Goal: Transaction & Acquisition: Purchase product/service

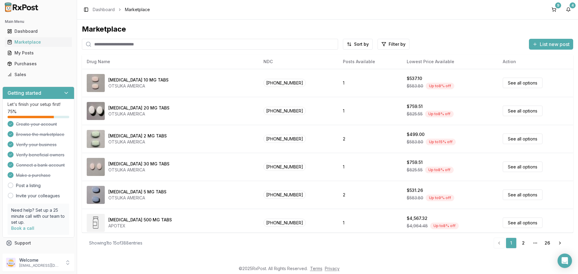
click at [119, 45] on input "search" at bounding box center [210, 44] width 256 height 11
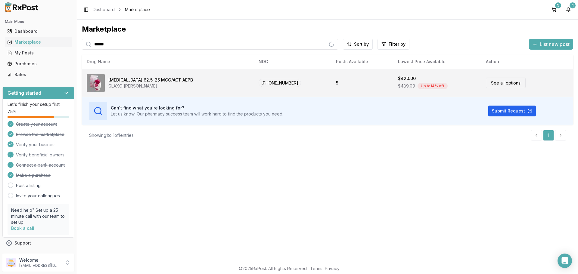
type input "*****"
click at [491, 85] on link "See all options" at bounding box center [506, 83] width 40 height 11
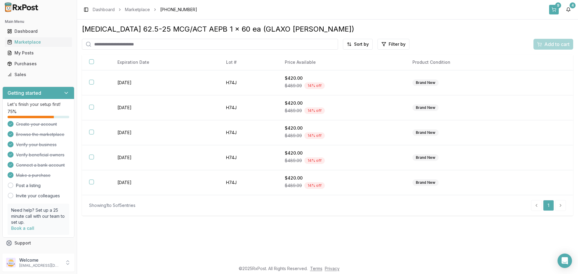
click at [554, 10] on button "9" at bounding box center [554, 10] width 10 height 10
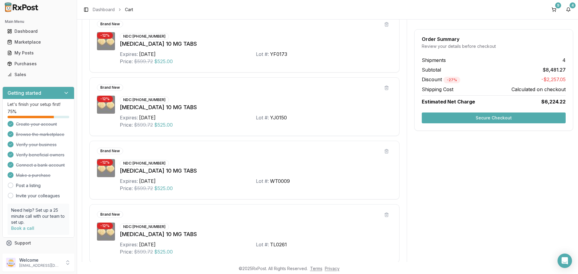
scroll to position [301, 0]
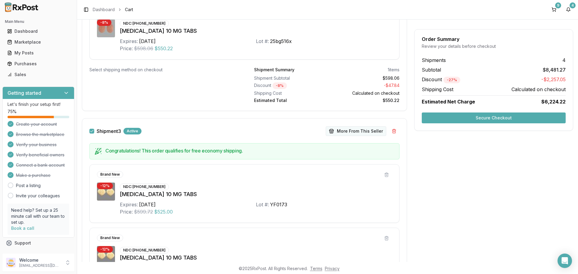
click at [349, 133] on button "More From This Seller" at bounding box center [356, 131] width 60 height 10
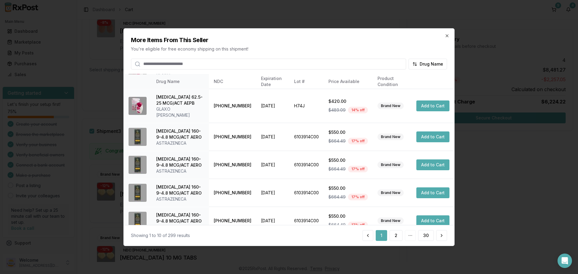
scroll to position [143, 0]
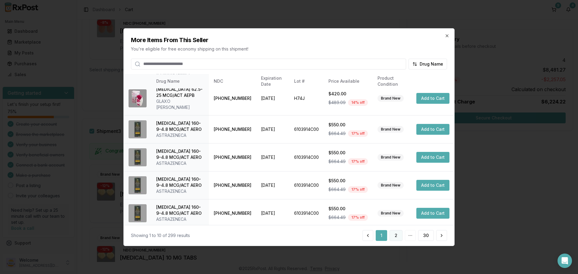
click at [396, 239] on button "2" at bounding box center [395, 235] width 13 height 11
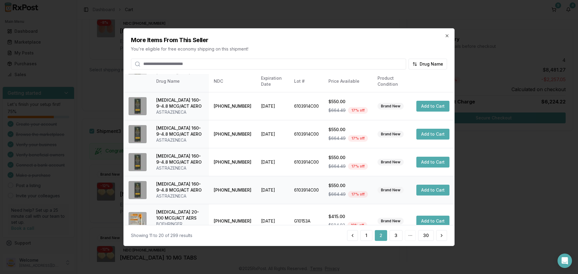
scroll to position [149, 0]
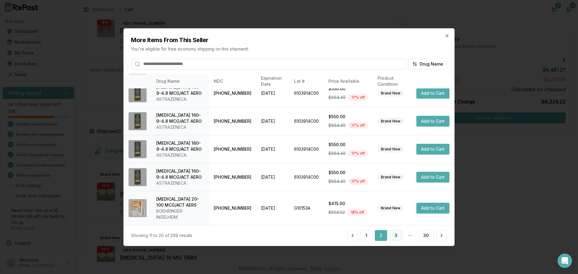
click at [394, 236] on button "3" at bounding box center [395, 235] width 13 height 11
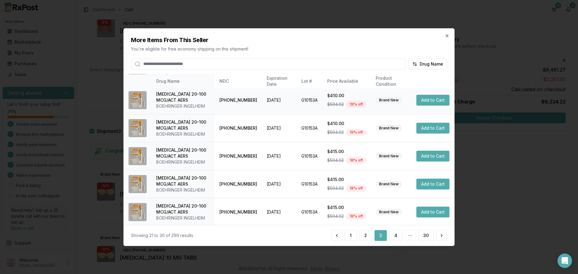
scroll to position [143, 0]
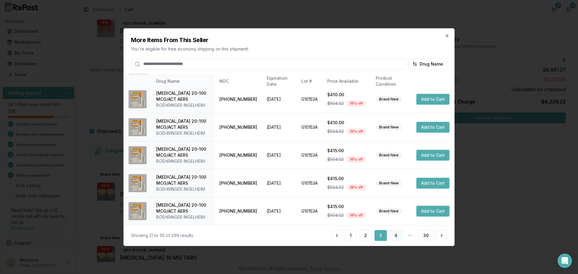
click at [394, 236] on button "4" at bounding box center [395, 235] width 13 height 11
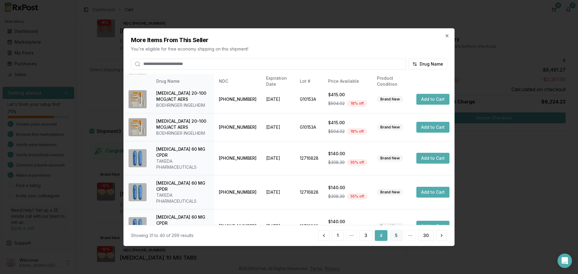
click at [394, 236] on button "5" at bounding box center [396, 235] width 13 height 11
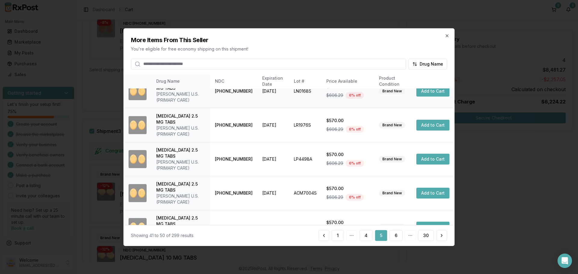
scroll to position [149, 0]
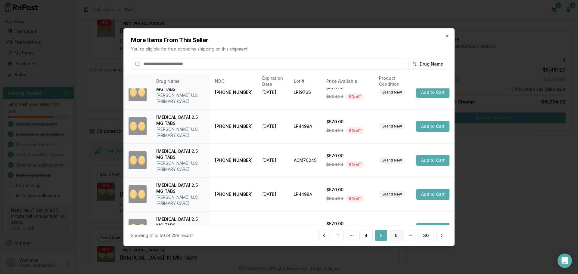
click at [400, 236] on button "6" at bounding box center [395, 235] width 13 height 11
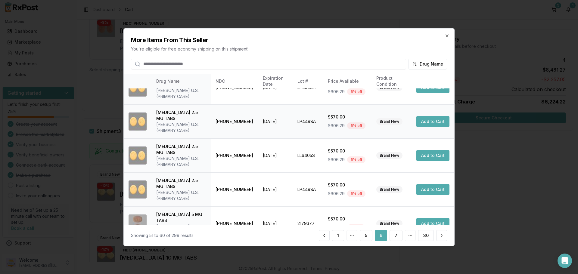
scroll to position [90, 0]
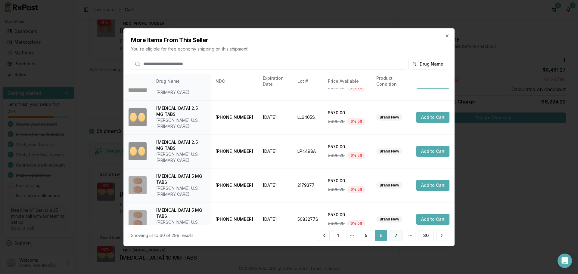
click at [393, 235] on button "7" at bounding box center [395, 235] width 13 height 11
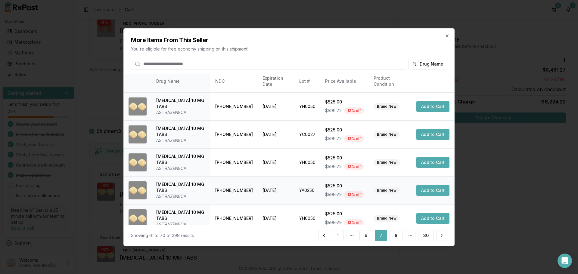
scroll to position [143, 0]
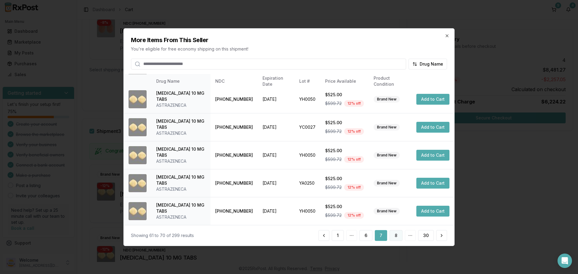
click at [396, 235] on button "8" at bounding box center [395, 235] width 13 height 11
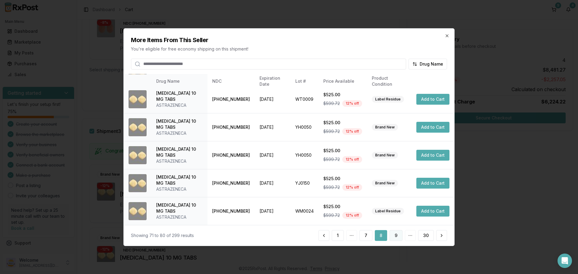
click at [398, 236] on button "9" at bounding box center [395, 235] width 13 height 11
click at [395, 233] on button "10" at bounding box center [394, 235] width 15 height 11
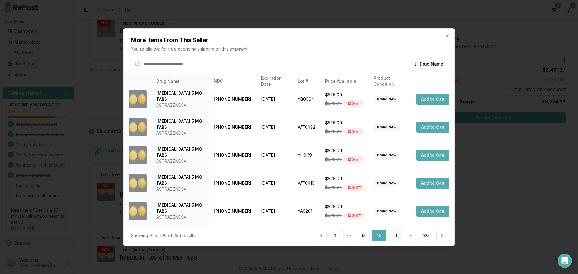
click at [392, 235] on button "11" at bounding box center [395, 235] width 14 height 11
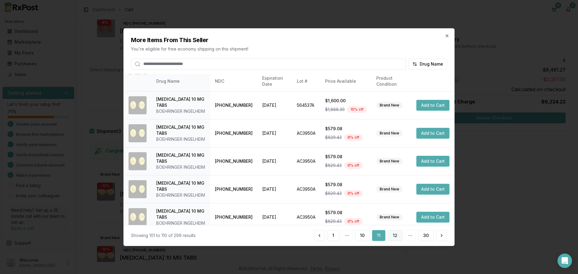
click at [398, 236] on button "12" at bounding box center [394, 235] width 15 height 11
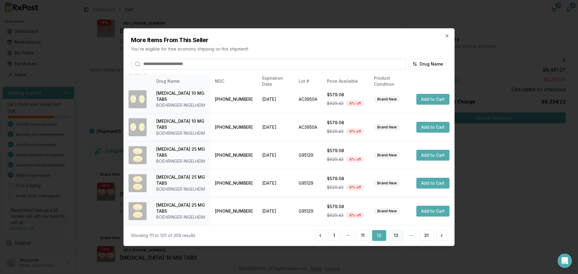
click at [392, 237] on button "13" at bounding box center [395, 235] width 15 height 11
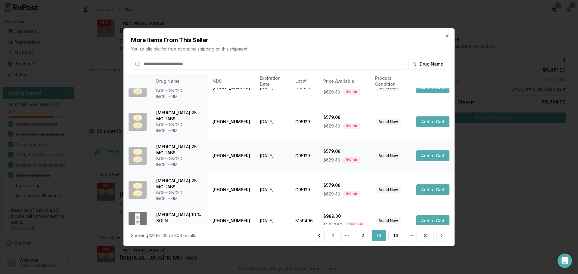
scroll to position [191, 0]
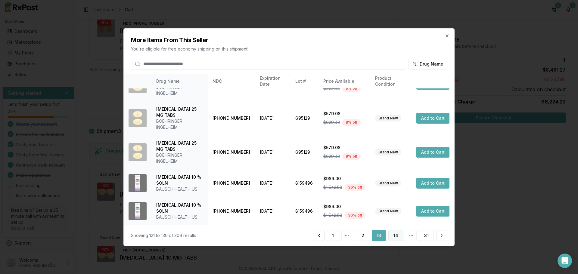
click at [395, 238] on button "14" at bounding box center [395, 235] width 15 height 11
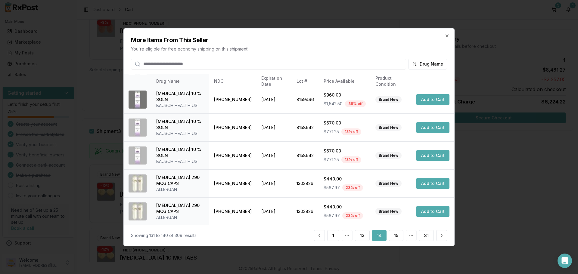
scroll to position [143, 0]
click at [398, 237] on button "15" at bounding box center [396, 235] width 14 height 11
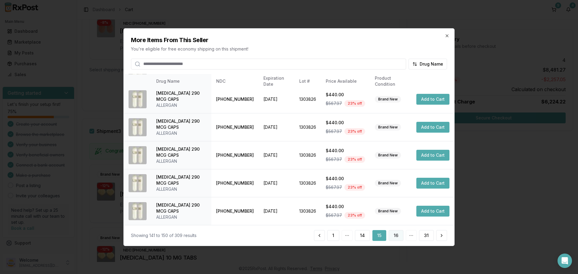
click at [394, 237] on button "16" at bounding box center [395, 235] width 15 height 11
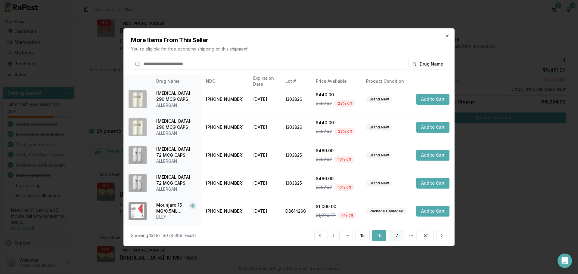
click at [395, 236] on button "17" at bounding box center [395, 235] width 15 height 11
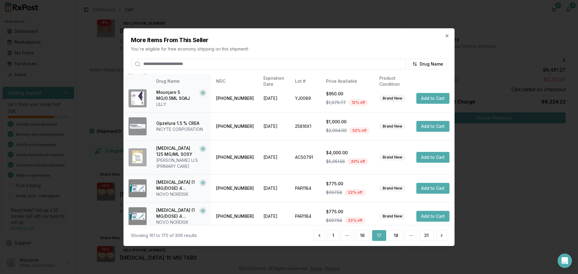
scroll to position [149, 0]
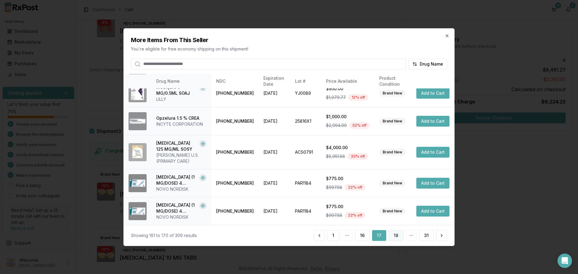
click at [393, 233] on button "18" at bounding box center [395, 235] width 15 height 11
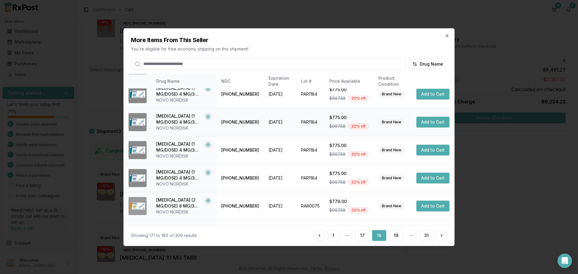
scroll to position [143, 0]
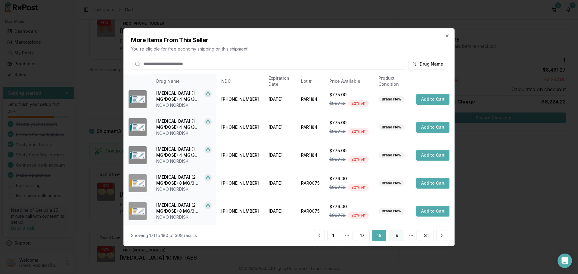
click at [398, 239] on button "19" at bounding box center [395, 235] width 15 height 11
click at [392, 235] on button "20" at bounding box center [395, 235] width 16 height 11
click at [396, 236] on button "21" at bounding box center [395, 235] width 15 height 11
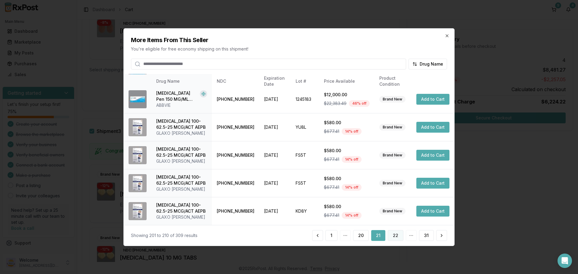
click at [396, 237] on button "22" at bounding box center [395, 235] width 16 height 11
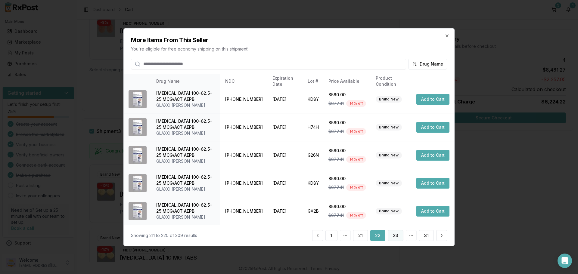
click at [394, 235] on button "23" at bounding box center [395, 235] width 16 height 11
click at [395, 233] on button "24" at bounding box center [395, 235] width 16 height 11
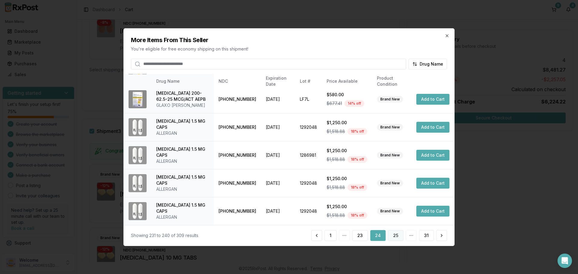
click at [397, 237] on button "25" at bounding box center [395, 235] width 15 height 11
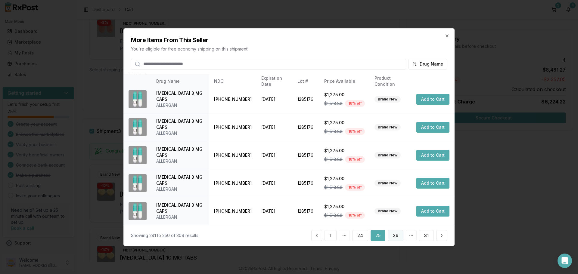
click at [396, 236] on button "26" at bounding box center [395, 235] width 16 height 11
click at [394, 232] on button "27" at bounding box center [395, 235] width 16 height 11
click at [394, 236] on button "28" at bounding box center [395, 235] width 16 height 11
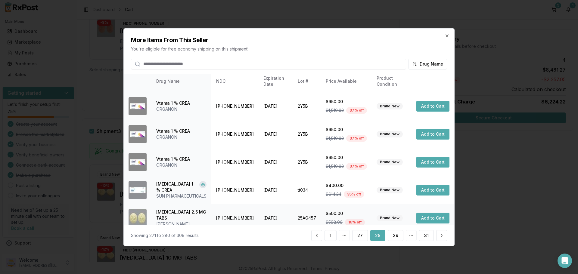
scroll to position [144, 0]
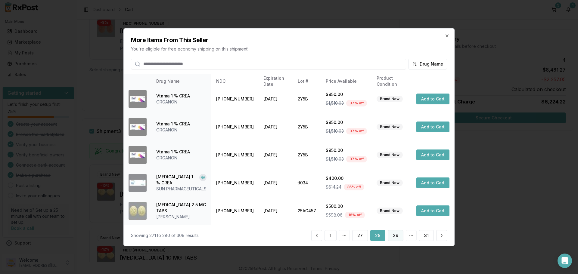
click at [393, 237] on button "29" at bounding box center [395, 235] width 16 height 11
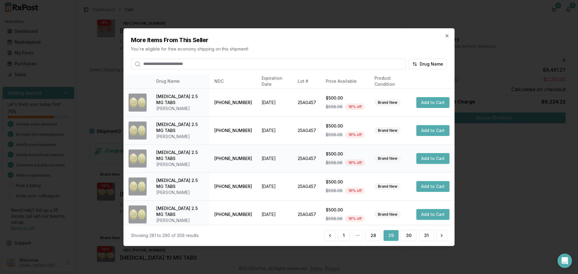
scroll to position [120, 0]
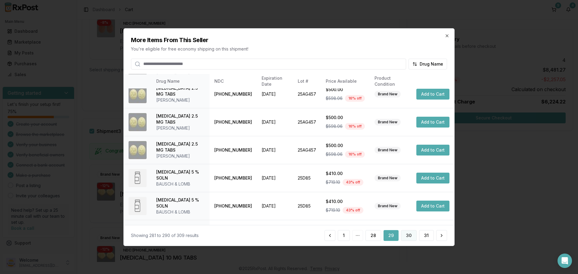
click at [409, 237] on button "30" at bounding box center [409, 235] width 16 height 11
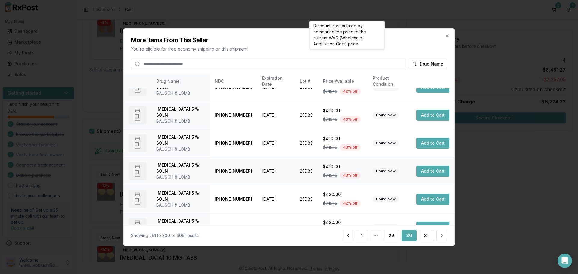
scroll to position [143, 0]
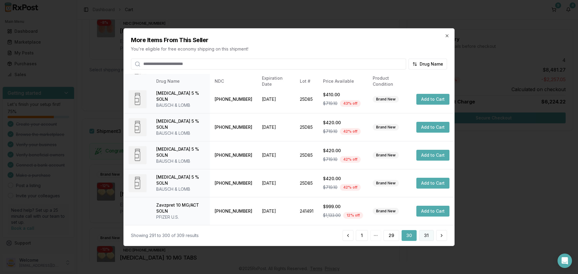
click at [425, 236] on button "31" at bounding box center [426, 235] width 15 height 11
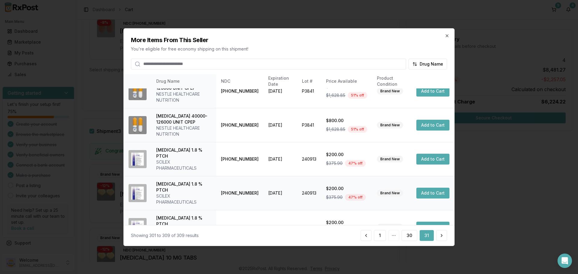
scroll to position [151, 0]
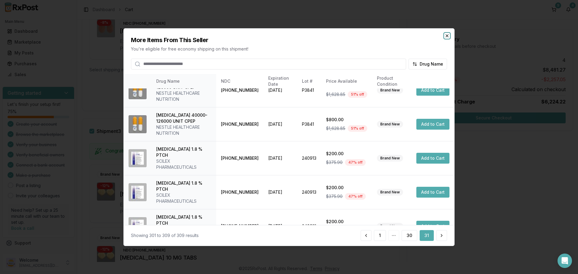
click at [446, 37] on icon "button" at bounding box center [446, 35] width 5 height 5
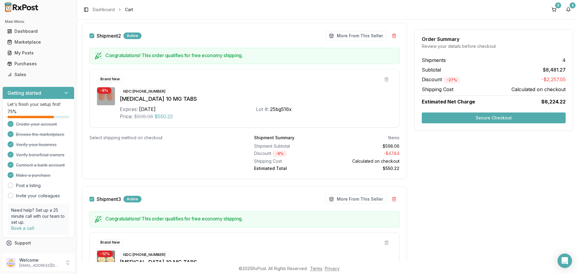
scroll to position [180, 0]
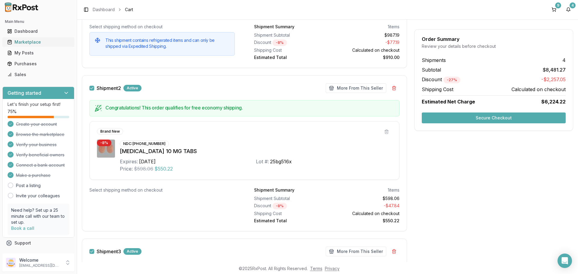
click at [37, 44] on div "Marketplace" at bounding box center [38, 42] width 62 height 6
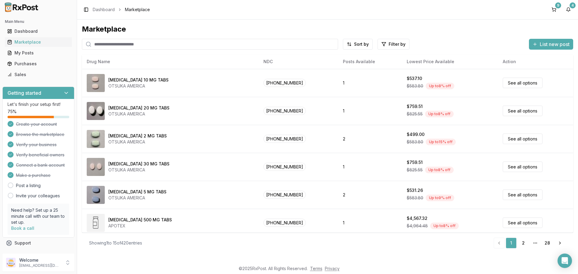
click at [131, 45] on input "search" at bounding box center [210, 44] width 256 height 11
type input "*********"
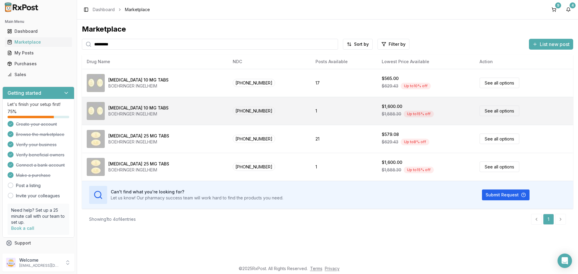
click at [491, 110] on link "See all options" at bounding box center [499, 111] width 40 height 11
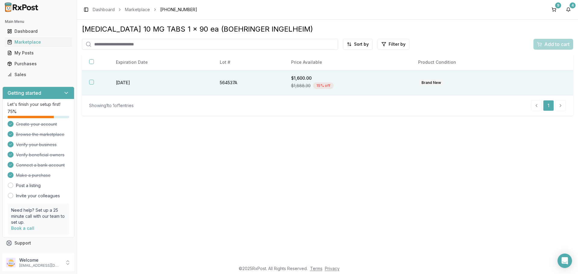
click at [91, 83] on button "button" at bounding box center [91, 82] width 5 height 5
click at [545, 47] on span "Add to cart" at bounding box center [556, 44] width 25 height 7
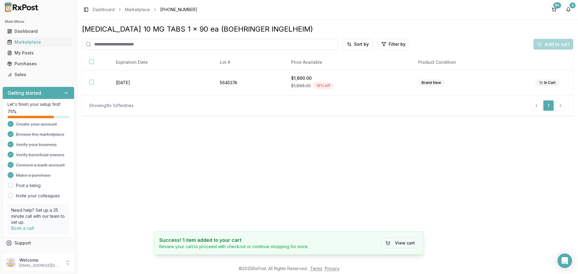
click at [392, 245] on button "View cart" at bounding box center [399, 243] width 37 height 11
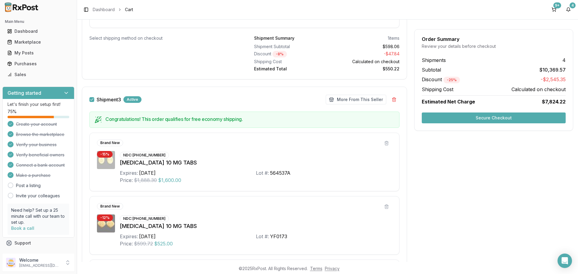
scroll to position [331, 0]
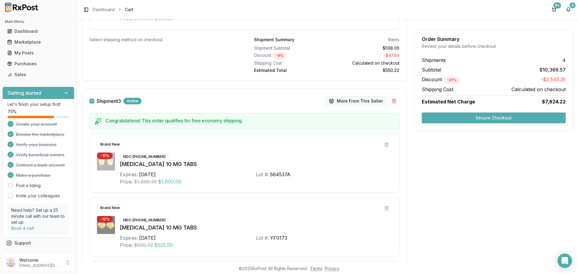
click at [345, 101] on button "More From This Seller" at bounding box center [356, 101] width 60 height 10
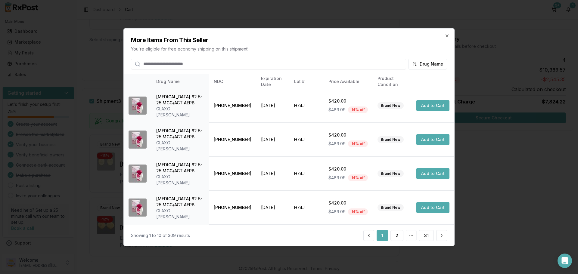
click at [191, 63] on input "search" at bounding box center [268, 63] width 275 height 11
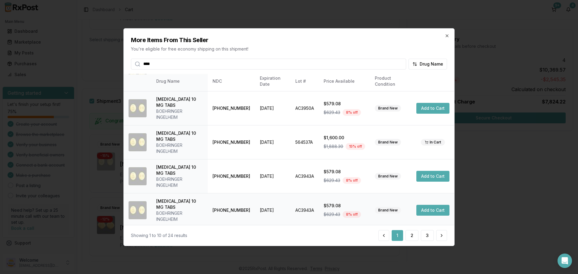
scroll to position [203, 0]
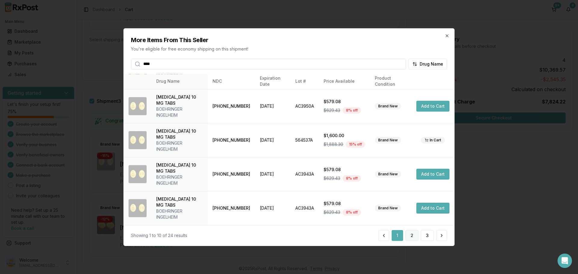
type input "****"
click at [412, 236] on button "2" at bounding box center [411, 235] width 13 height 11
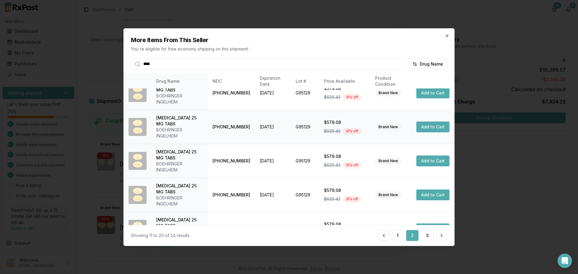
scroll to position [180, 0]
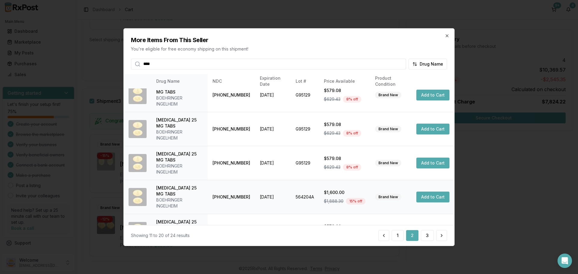
click at [423, 198] on button "Add to Cart" at bounding box center [432, 197] width 33 height 11
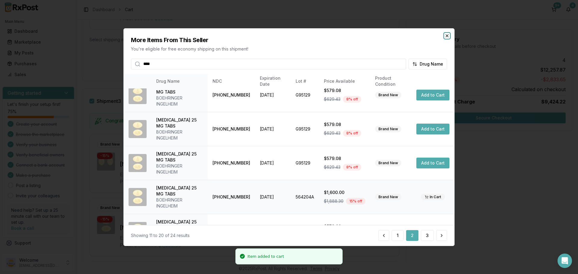
click at [446, 37] on icon "button" at bounding box center [446, 35] width 5 height 5
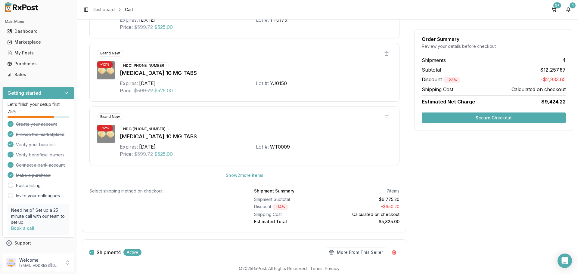
scroll to position [602, 0]
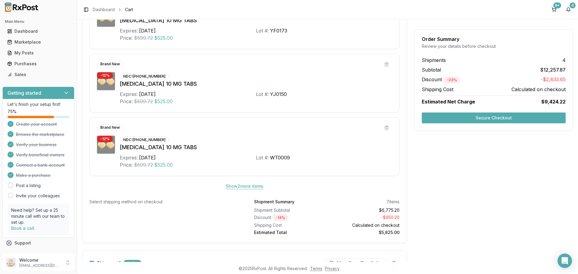
click at [253, 188] on button "Show 2 more item s" at bounding box center [244, 186] width 47 height 11
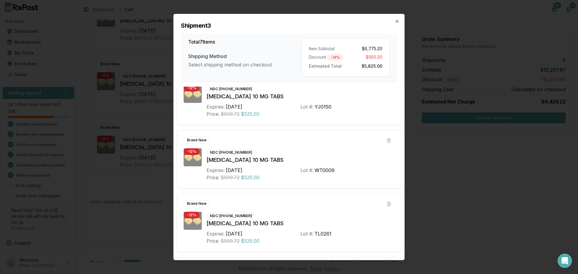
scroll to position [271, 0]
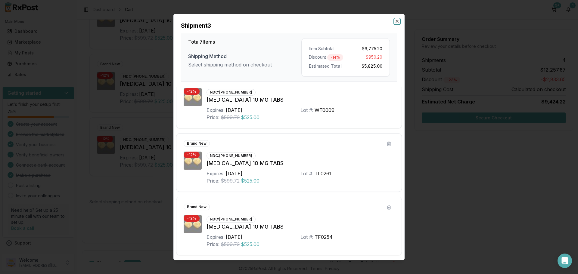
click at [396, 21] on icon "button" at bounding box center [397, 21] width 2 height 2
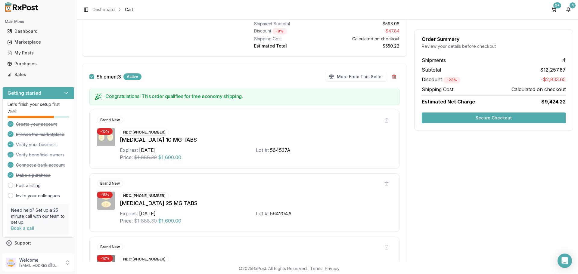
scroll to position [301, 0]
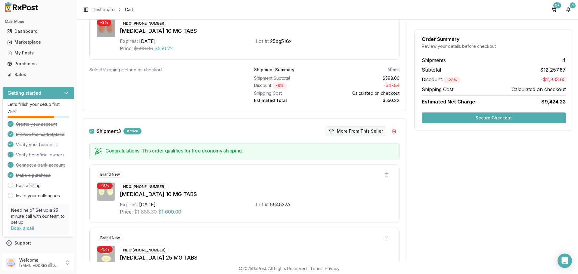
click at [343, 129] on button "More From This Seller" at bounding box center [356, 131] width 60 height 10
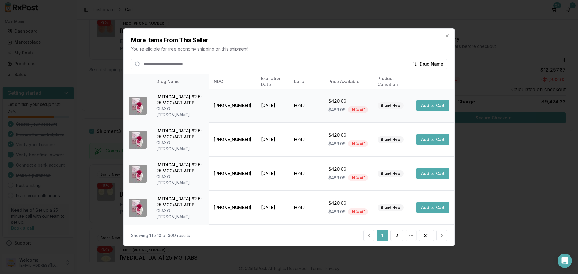
click at [428, 104] on button "Add to Cart" at bounding box center [432, 105] width 33 height 11
click at [446, 37] on icon "button" at bounding box center [446, 35] width 5 height 5
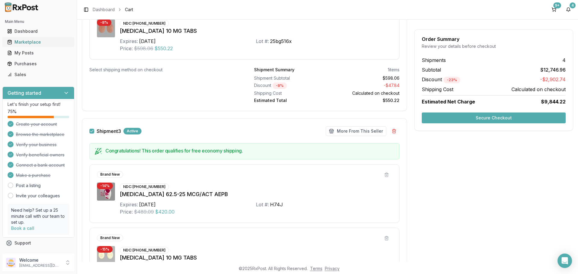
click at [30, 43] on div "Marketplace" at bounding box center [38, 42] width 62 height 6
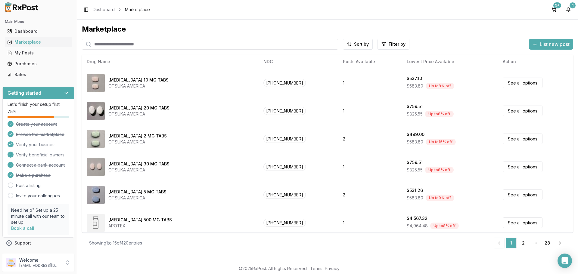
click at [153, 45] on input "search" at bounding box center [210, 44] width 256 height 11
type input "*******"
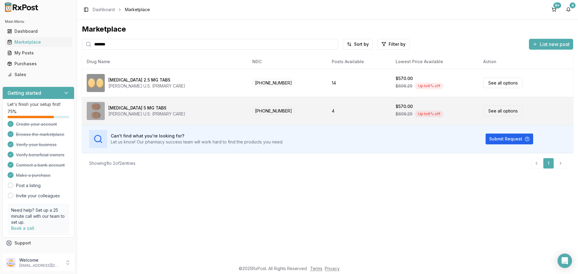
click at [497, 112] on link "See all options" at bounding box center [503, 111] width 40 height 11
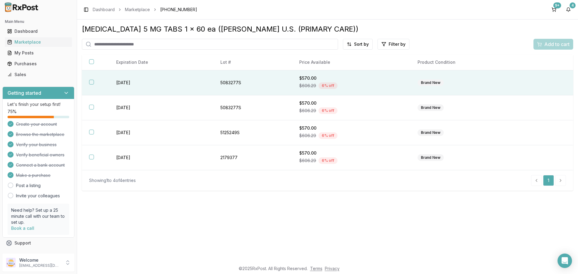
click at [91, 82] on button "button" at bounding box center [91, 82] width 5 height 5
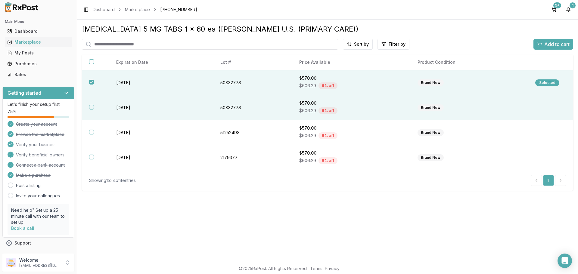
drag, startPoint x: 91, startPoint y: 106, endPoint x: 92, endPoint y: 119, distance: 13.3
click at [92, 109] on button "button" at bounding box center [91, 107] width 5 height 5
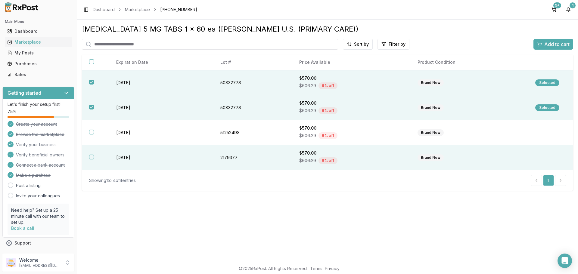
drag, startPoint x: 90, startPoint y: 132, endPoint x: 88, endPoint y: 155, distance: 23.3
click at [90, 136] on th at bounding box center [95, 132] width 27 height 25
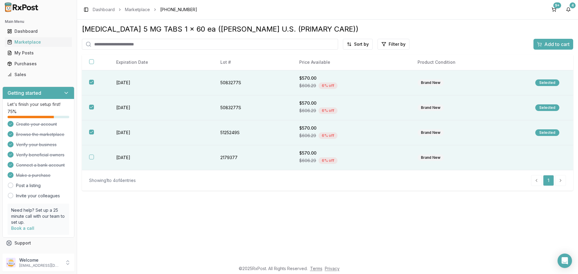
click at [92, 161] on th at bounding box center [95, 157] width 27 height 25
click at [557, 42] on span "Add to cart" at bounding box center [556, 44] width 25 height 7
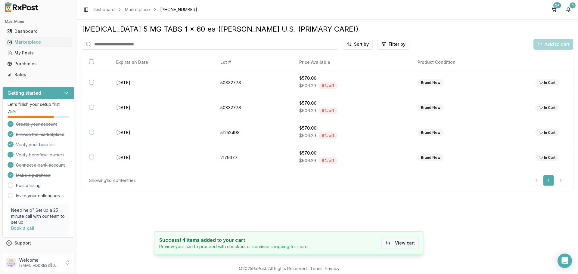
click at [405, 244] on button "View cart" at bounding box center [399, 243] width 37 height 11
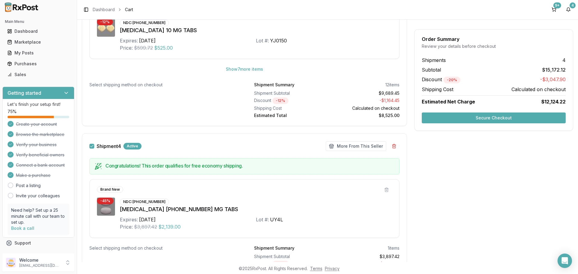
scroll to position [643, 0]
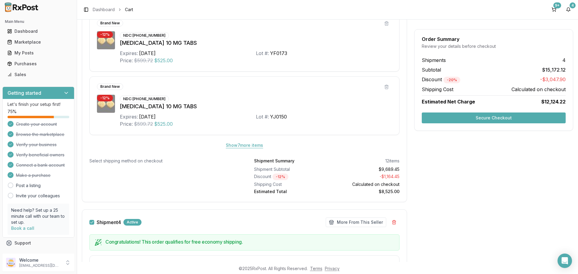
click at [245, 143] on button "Show 7 more item s" at bounding box center [244, 145] width 47 height 11
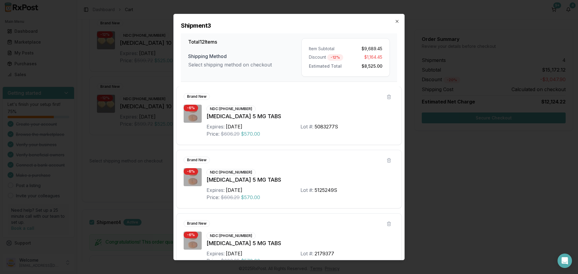
scroll to position [588, 0]
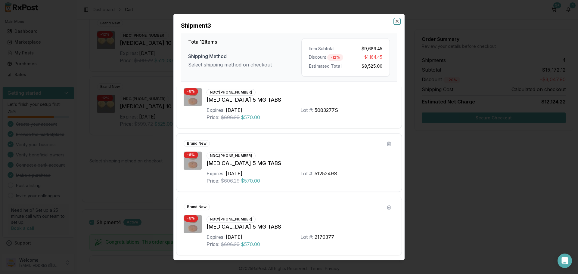
click at [395, 23] on icon "button" at bounding box center [396, 21] width 5 height 5
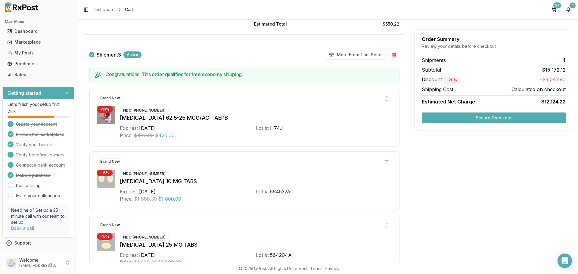
scroll to position [372, 0]
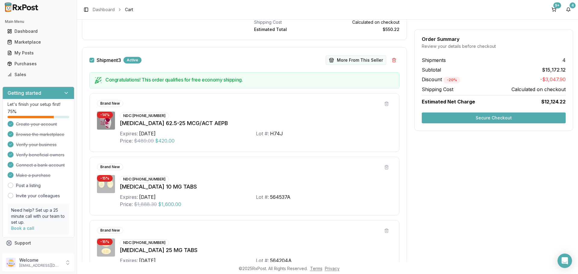
click at [357, 61] on button "More From This Seller" at bounding box center [356, 60] width 60 height 10
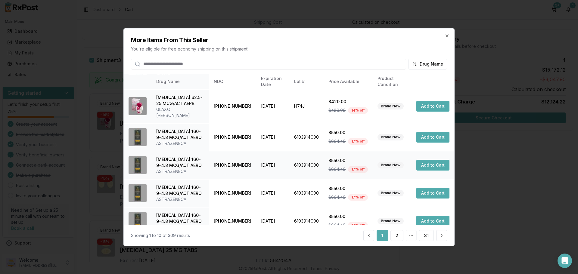
scroll to position [143, 0]
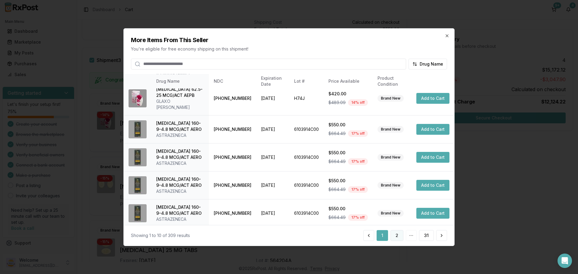
click at [398, 238] on button "2" at bounding box center [396, 235] width 13 height 11
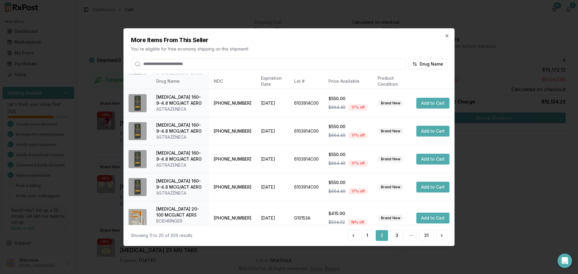
scroll to position [149, 0]
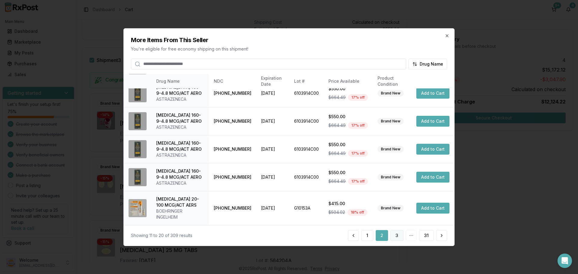
click at [399, 236] on button "3" at bounding box center [396, 235] width 13 height 11
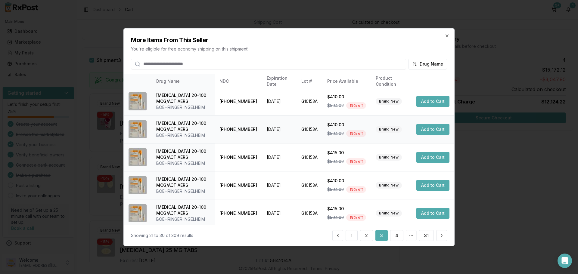
scroll to position [143, 0]
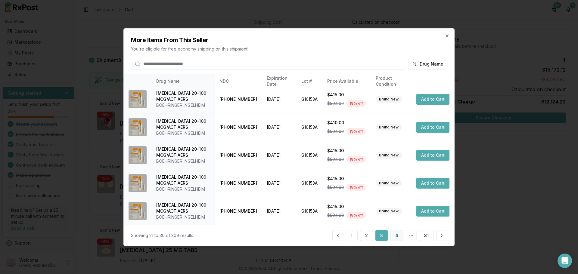
click at [394, 240] on button "4" at bounding box center [396, 235] width 13 height 11
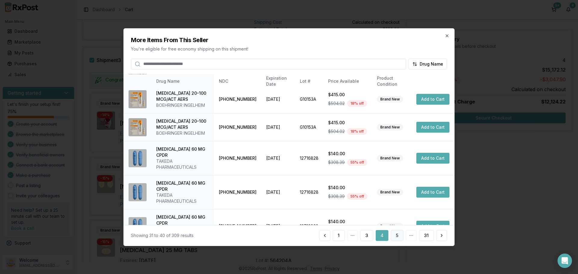
click at [395, 234] on button "5" at bounding box center [396, 235] width 13 height 11
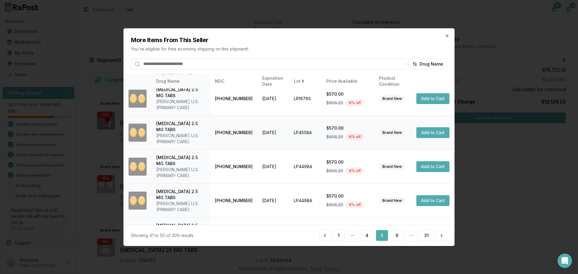
scroll to position [30, 0]
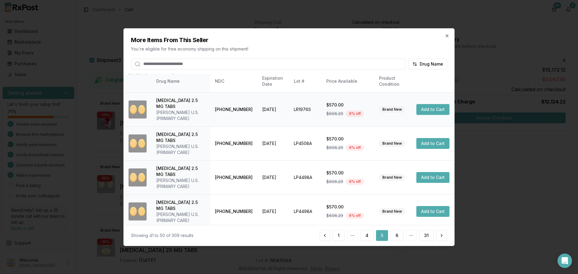
click at [427, 109] on button "Add to Cart" at bounding box center [432, 109] width 33 height 11
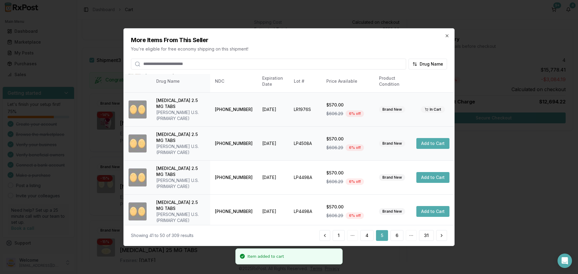
drag, startPoint x: 428, startPoint y: 137, endPoint x: 425, endPoint y: 135, distance: 3.2
click at [428, 138] on button "Add to Cart" at bounding box center [432, 143] width 33 height 11
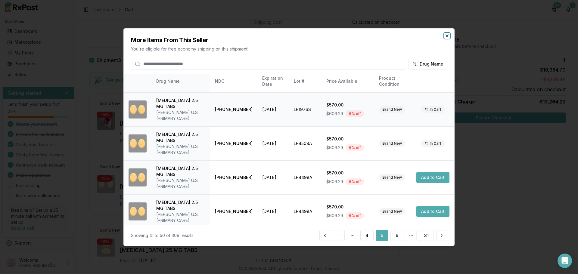
click at [445, 36] on icon "button" at bounding box center [446, 35] width 5 height 5
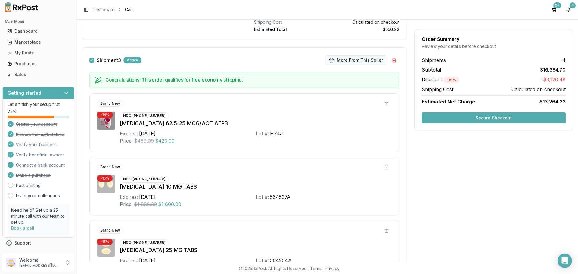
click at [332, 63] on button "More From This Seller" at bounding box center [356, 60] width 60 height 10
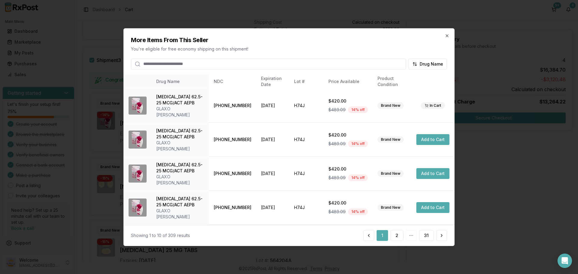
click at [205, 61] on input "search" at bounding box center [268, 63] width 275 height 11
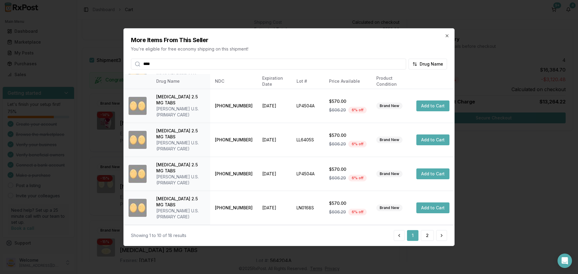
scroll to position [143, 0]
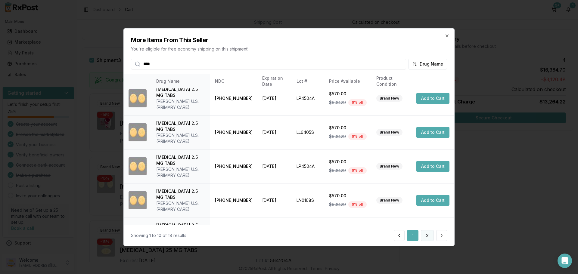
click at [427, 237] on button "2" at bounding box center [427, 235] width 13 height 11
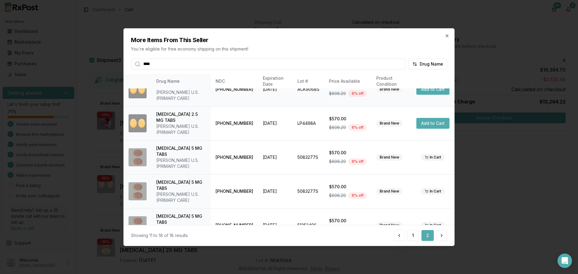
scroll to position [87, 0]
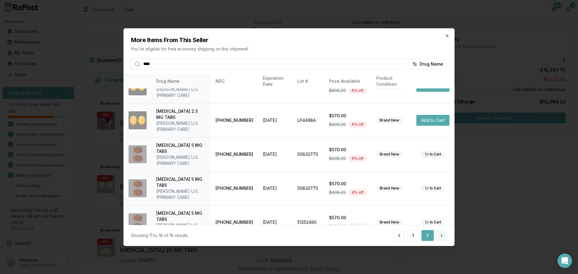
click at [439, 236] on button at bounding box center [441, 235] width 11 height 11
drag, startPoint x: 96, startPoint y: 56, endPoint x: 59, endPoint y: 55, distance: 37.0
click at [59, 55] on body "Main Menu Dashboard Marketplace My Posts Purchases Sales Getting started Let's …" at bounding box center [289, 137] width 578 height 274
type input "***"
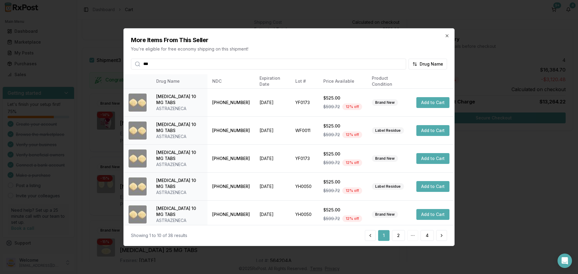
click at [447, 38] on div "More Items From This Seller You're eligible for free economy shipping on this s…" at bounding box center [289, 48] width 330 height 41
click at [446, 35] on icon "button" at bounding box center [447, 35] width 2 height 2
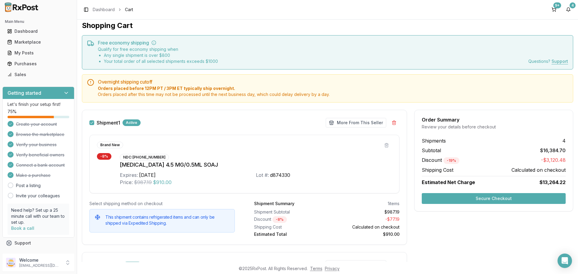
scroll to position [0, 0]
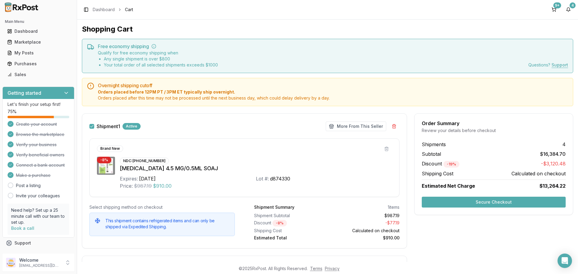
click at [91, 125] on button "Shipment 1" at bounding box center [91, 126] width 5 height 5
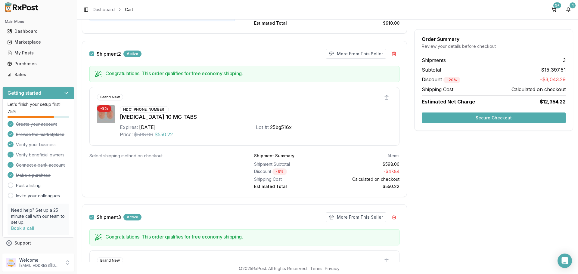
scroll to position [211, 0]
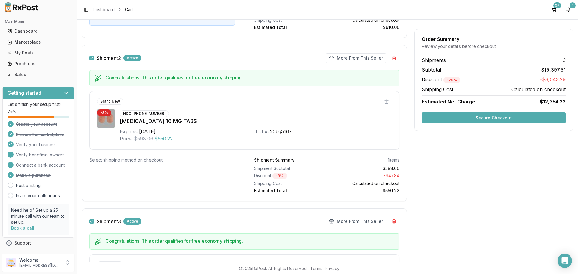
click at [93, 58] on button "Shipment 2" at bounding box center [91, 58] width 5 height 5
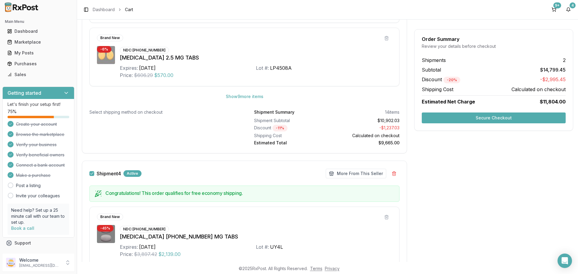
scroll to position [692, 0]
click at [92, 174] on button "Shipment 4" at bounding box center [91, 173] width 5 height 5
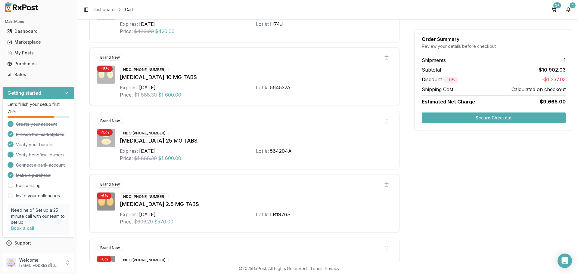
scroll to position [391, 0]
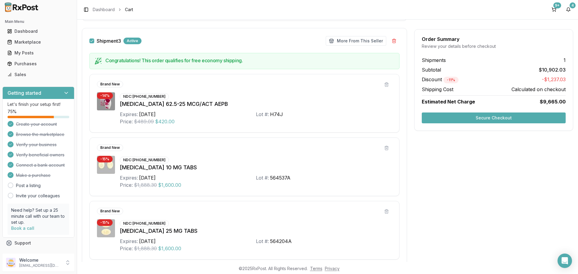
click at [490, 118] on button "Secure Checkout" at bounding box center [493, 118] width 144 height 11
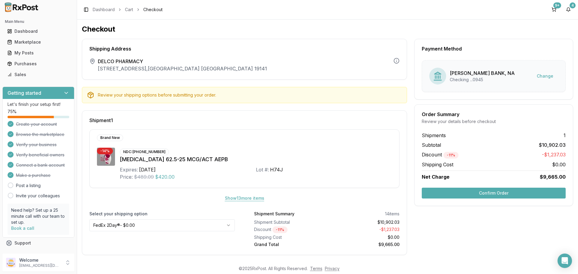
click at [233, 199] on button "Show 13 more item s" at bounding box center [244, 198] width 49 height 11
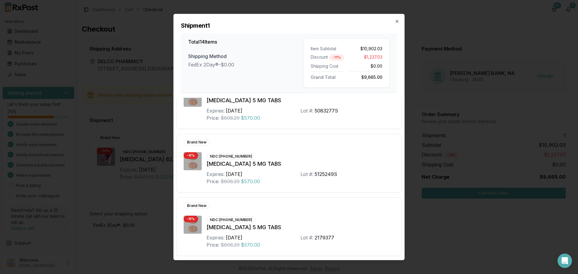
scroll to position [726, 0]
click at [395, 23] on icon "button" at bounding box center [396, 21] width 5 height 5
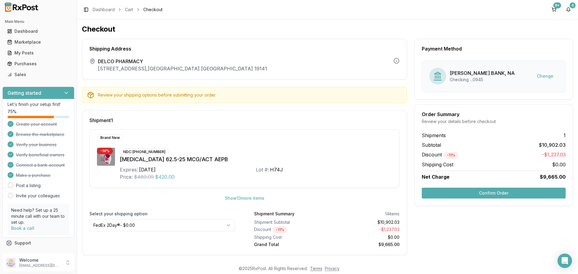
click at [477, 193] on button "Confirm Order" at bounding box center [493, 193] width 144 height 11
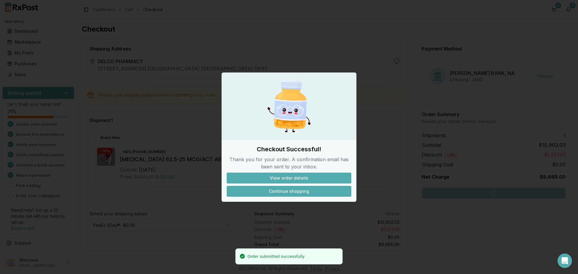
click at [292, 190] on button "Continue shopping" at bounding box center [289, 191] width 125 height 11
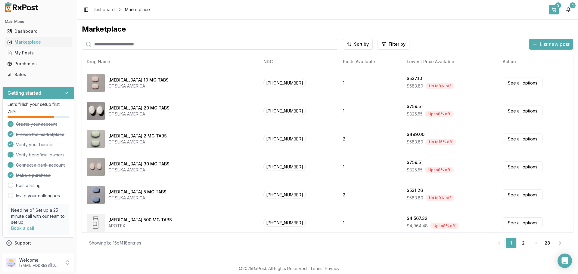
click at [551, 10] on button "3" at bounding box center [554, 10] width 10 height 10
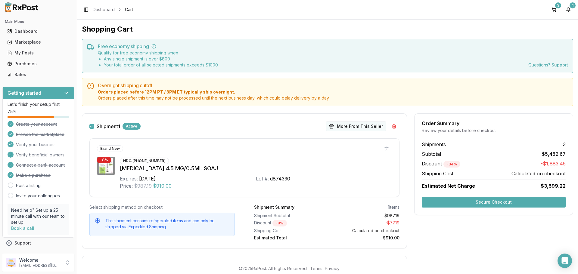
click at [337, 126] on button "More From This Seller" at bounding box center [356, 127] width 60 height 10
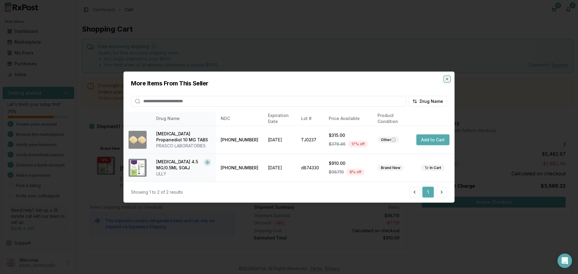
drag, startPoint x: 449, startPoint y: 79, endPoint x: 424, endPoint y: 94, distance: 29.1
click at [448, 79] on icon "button" at bounding box center [446, 78] width 5 height 5
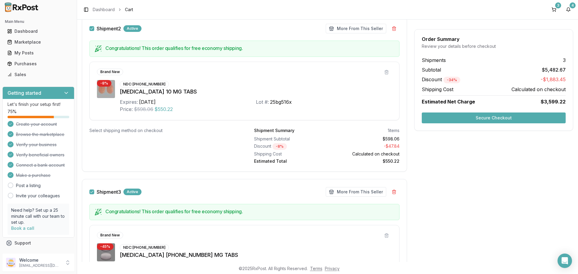
scroll to position [241, 0]
click at [350, 28] on button "More From This Seller" at bounding box center [356, 28] width 60 height 10
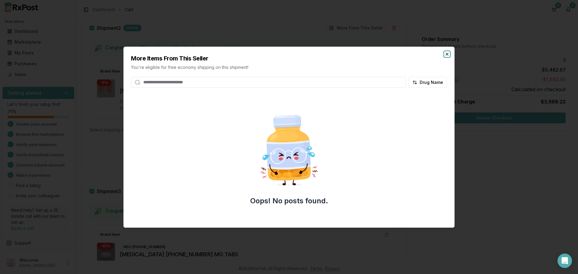
click at [445, 54] on icon "button" at bounding box center [446, 54] width 5 height 5
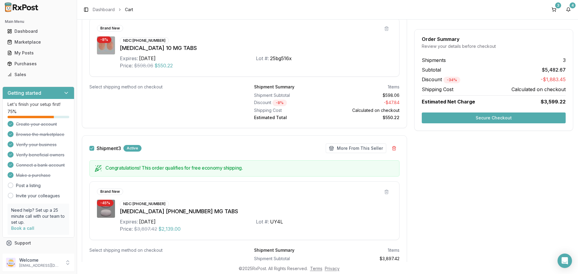
scroll to position [330, 0]
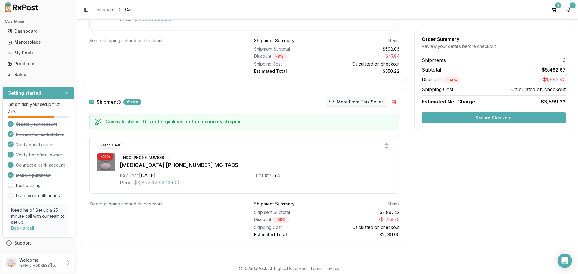
click at [348, 104] on button "More From This Seller" at bounding box center [356, 102] width 60 height 10
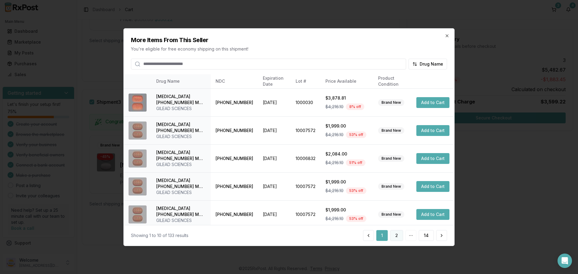
click at [397, 236] on button "2" at bounding box center [396, 235] width 13 height 11
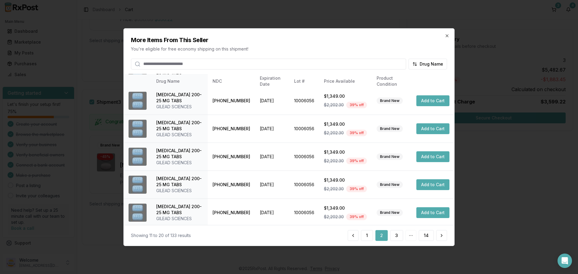
scroll to position [143, 0]
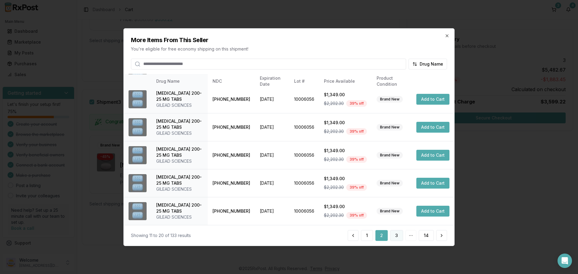
click at [398, 236] on button "3" at bounding box center [396, 235] width 13 height 11
click at [399, 235] on button "4" at bounding box center [396, 235] width 13 height 11
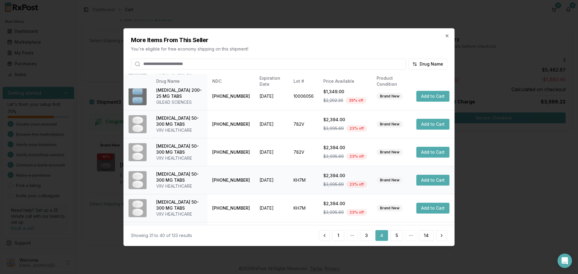
scroll to position [120, 0]
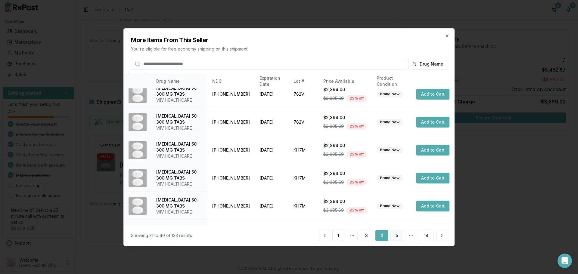
click at [395, 236] on button "5" at bounding box center [396, 235] width 13 height 11
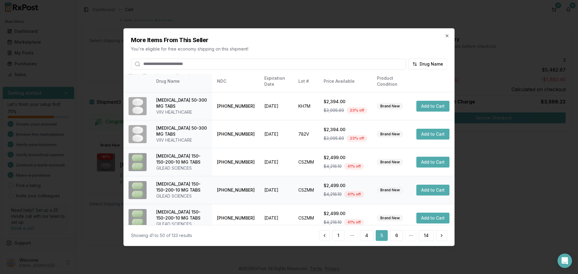
scroll to position [143, 0]
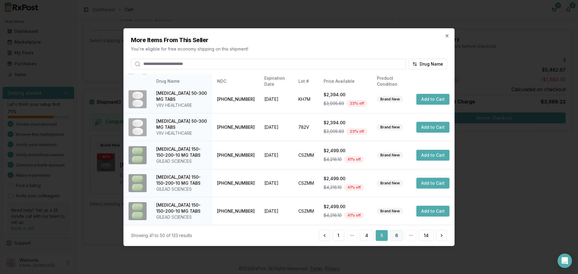
click at [396, 237] on button "6" at bounding box center [396, 235] width 13 height 11
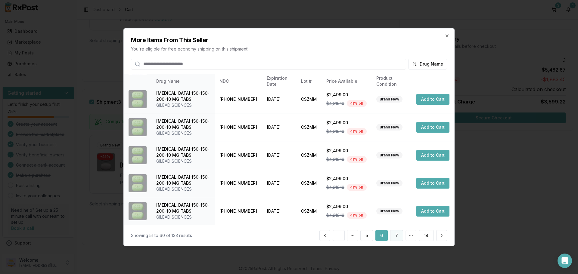
click at [397, 235] on button "7" at bounding box center [396, 235] width 13 height 11
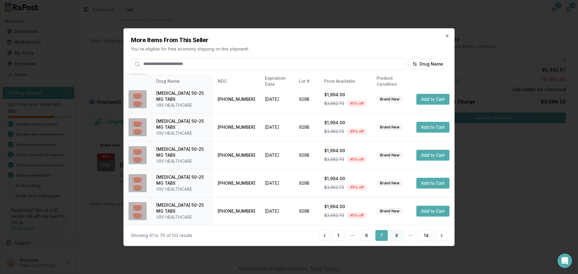
click at [399, 237] on button "8" at bounding box center [396, 235] width 13 height 11
click at [399, 236] on button "9" at bounding box center [396, 235] width 13 height 11
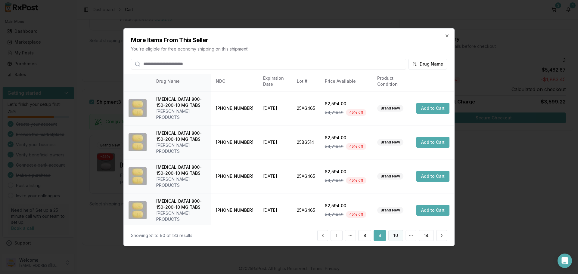
click at [395, 233] on button "10" at bounding box center [395, 235] width 15 height 11
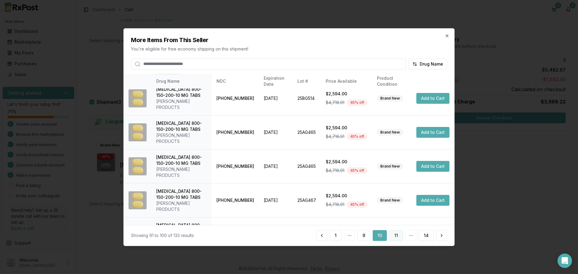
click at [401, 239] on button "11" at bounding box center [396, 235] width 14 height 11
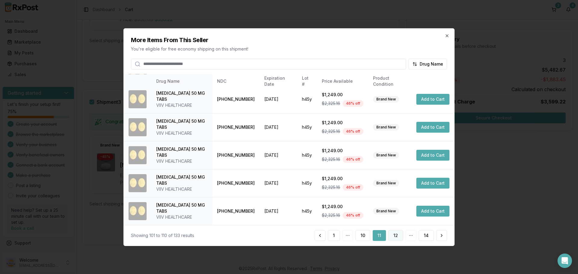
click at [394, 234] on button "12" at bounding box center [395, 235] width 15 height 11
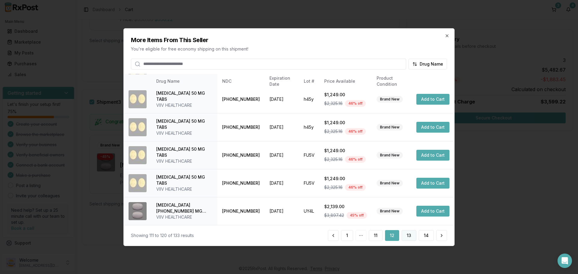
click at [410, 236] on button "13" at bounding box center [408, 235] width 15 height 11
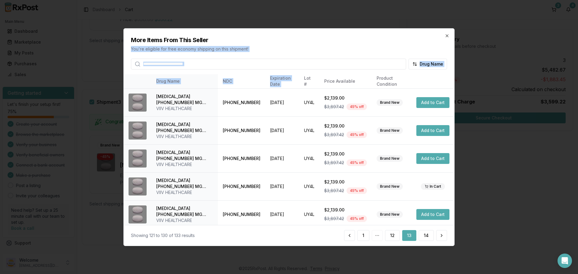
drag, startPoint x: 232, startPoint y: 35, endPoint x: 292, endPoint y: 69, distance: 69.1
click at [295, 73] on div "More Items From This Seller You're eligible for free economy shipping on this s…" at bounding box center [288, 137] width 331 height 218
click at [311, 58] on div "Drug Name" at bounding box center [289, 62] width 316 height 16
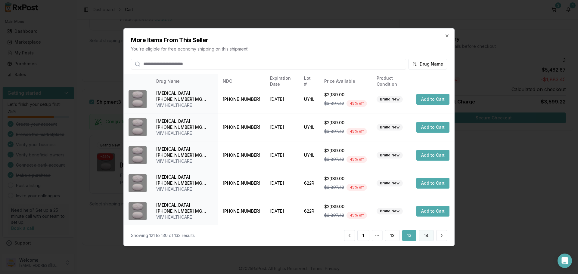
click at [424, 235] on button "14" at bounding box center [425, 235] width 15 height 11
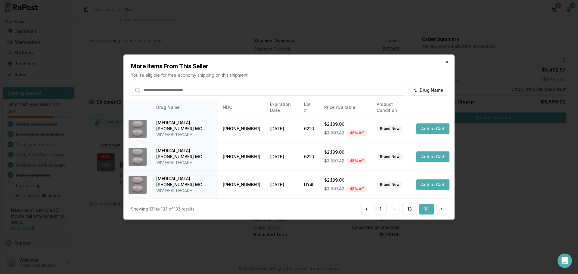
click at [448, 59] on div "More Items From This Seller You're eligible for free economy shipping on this s…" at bounding box center [289, 75] width 330 height 41
drag, startPoint x: 446, startPoint y: 61, endPoint x: 391, endPoint y: 93, distance: 63.5
click at [446, 62] on icon "button" at bounding box center [447, 62] width 2 height 2
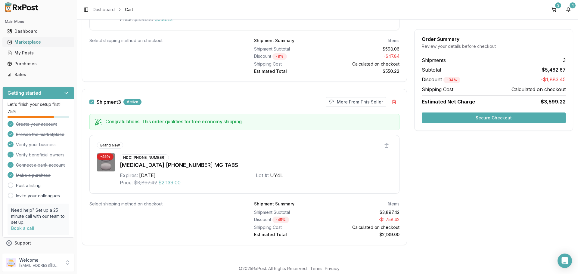
click at [36, 40] on div "Marketplace" at bounding box center [38, 42] width 62 height 6
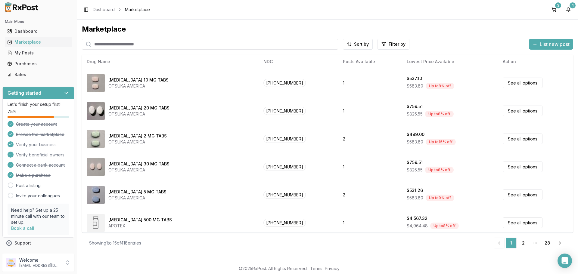
click at [119, 44] on input "search" at bounding box center [210, 44] width 256 height 11
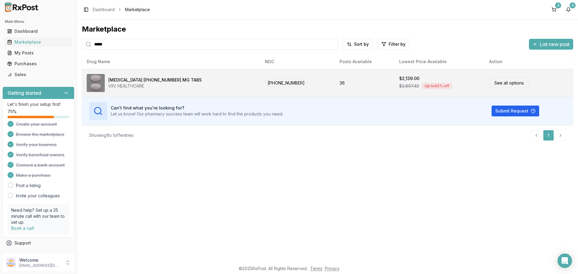
type input "*****"
click at [489, 84] on link "See all options" at bounding box center [509, 83] width 40 height 11
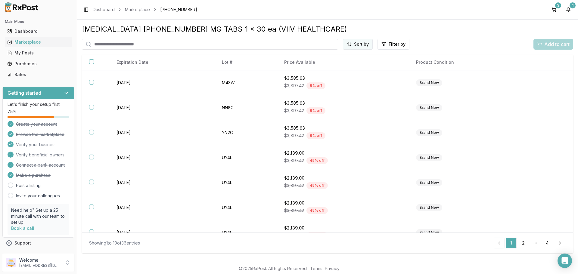
click at [357, 43] on html "Main Menu Dashboard Marketplace My Posts Purchases Sales Getting started Let's …" at bounding box center [289, 137] width 578 height 274
click at [346, 66] on div "Price (Low to High)" at bounding box center [342, 67] width 57 height 10
click at [36, 42] on div "Marketplace" at bounding box center [38, 42] width 62 height 6
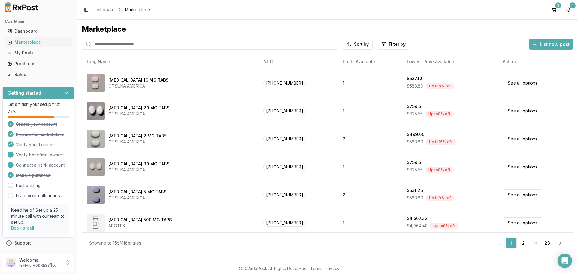
click at [112, 44] on input "search" at bounding box center [210, 44] width 256 height 11
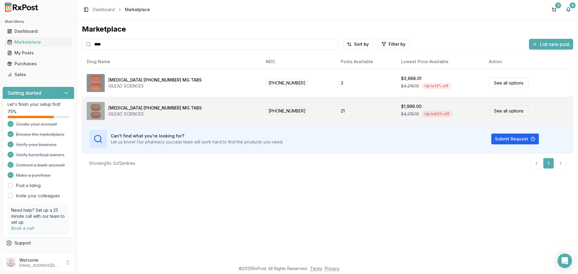
type input "****"
click at [489, 114] on link "See all options" at bounding box center [509, 111] width 40 height 11
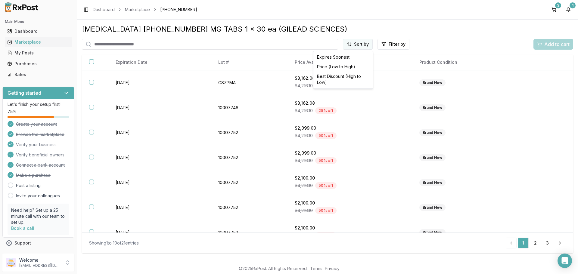
click at [354, 46] on html "Main Menu Dashboard Marketplace My Posts Purchases Sales Getting started Let's …" at bounding box center [289, 137] width 578 height 274
click at [344, 68] on div "Price (Low to High)" at bounding box center [342, 67] width 57 height 10
click at [555, 10] on button "3" at bounding box center [554, 10] width 10 height 10
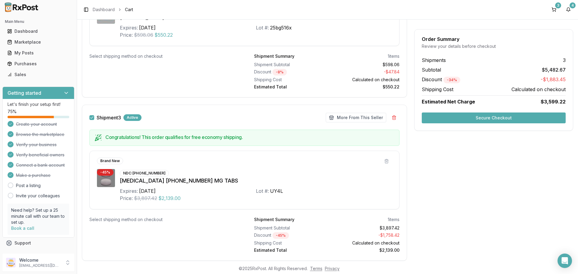
scroll to position [330, 0]
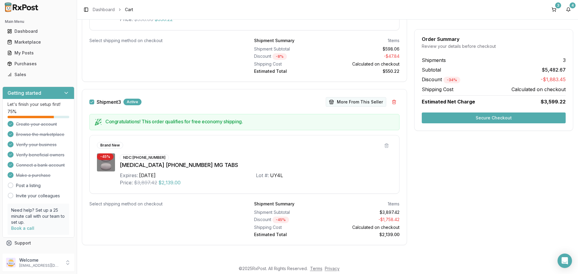
click at [366, 103] on button "More From This Seller" at bounding box center [356, 102] width 60 height 10
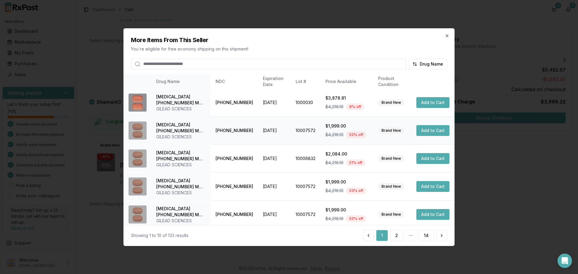
click at [423, 128] on button "Add to Cart" at bounding box center [432, 130] width 33 height 11
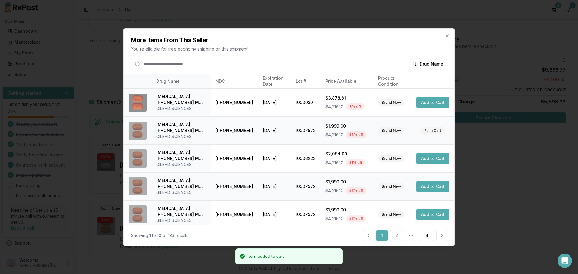
click at [424, 187] on button "Add to Cart" at bounding box center [432, 186] width 33 height 11
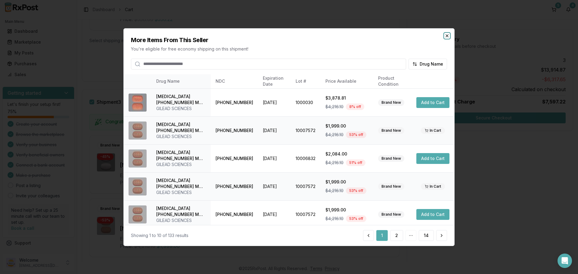
click at [448, 37] on icon "button" at bounding box center [446, 35] width 5 height 5
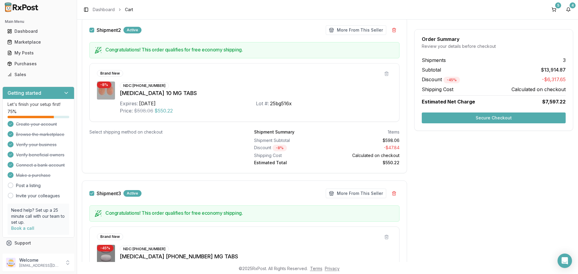
scroll to position [180, 0]
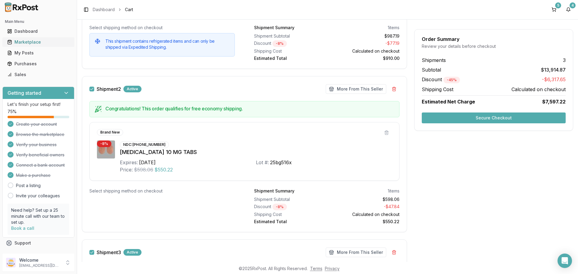
click at [42, 41] on div "Marketplace" at bounding box center [38, 42] width 62 height 6
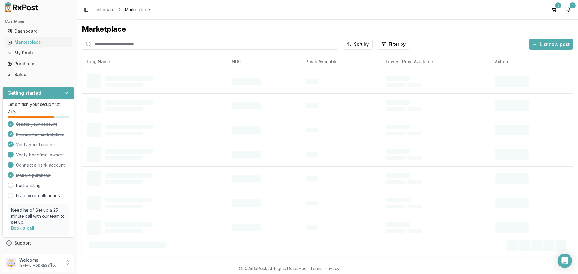
click at [125, 45] on input "search" at bounding box center [210, 44] width 256 height 11
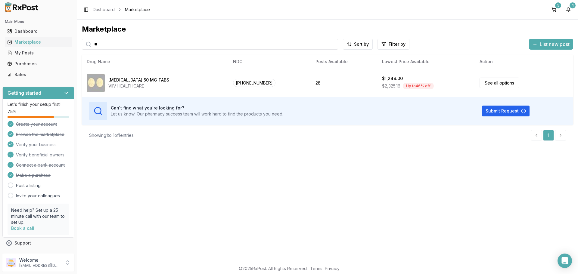
type input "*"
type input "****"
click at [554, 11] on button "5" at bounding box center [554, 10] width 10 height 10
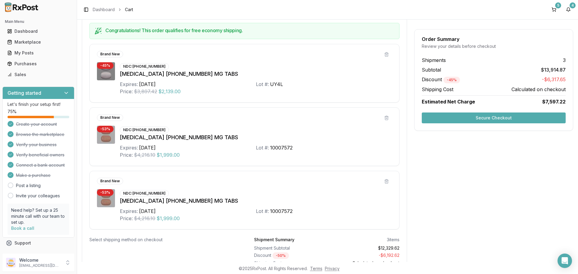
scroll to position [361, 0]
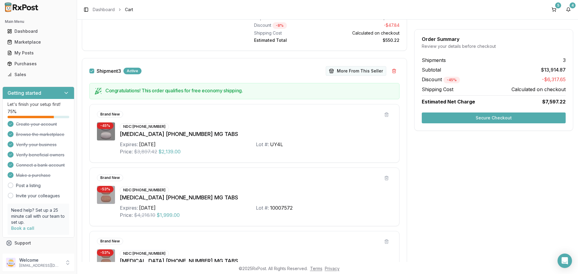
click at [349, 72] on button "More From This Seller" at bounding box center [356, 71] width 60 height 10
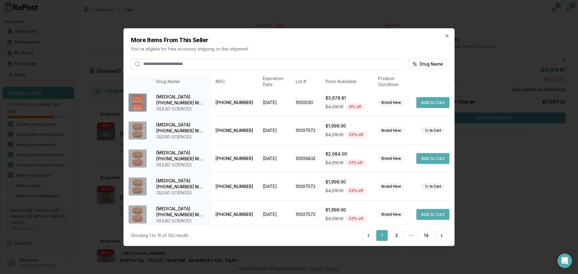
click at [230, 62] on input "search" at bounding box center [268, 63] width 275 height 11
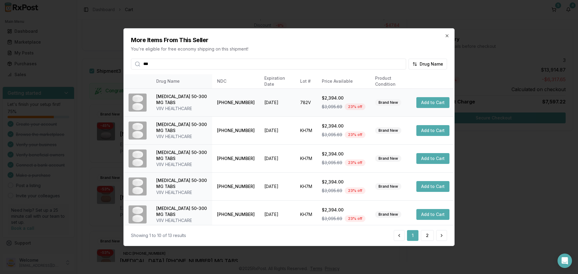
click at [431, 105] on button "Add to Cart" at bounding box center [432, 102] width 33 height 11
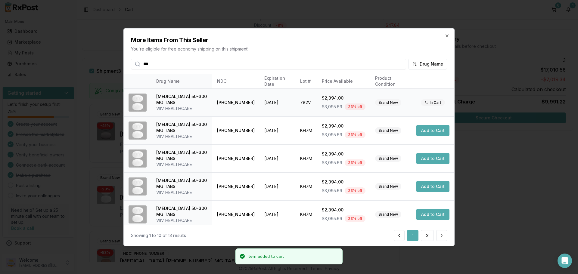
drag, startPoint x: 204, startPoint y: 66, endPoint x: 128, endPoint y: 64, distance: 76.4
click at [128, 64] on div "More Items From This Seller You're eligible for free economy shipping on this s…" at bounding box center [289, 48] width 330 height 41
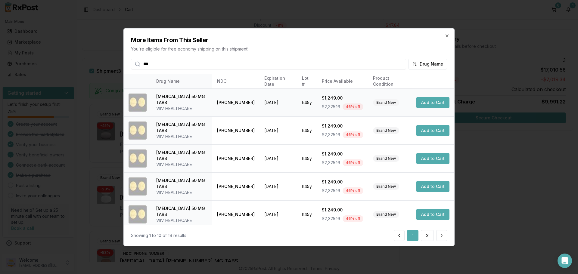
type input "***"
click at [427, 104] on button "Add to Cart" at bounding box center [432, 102] width 33 height 11
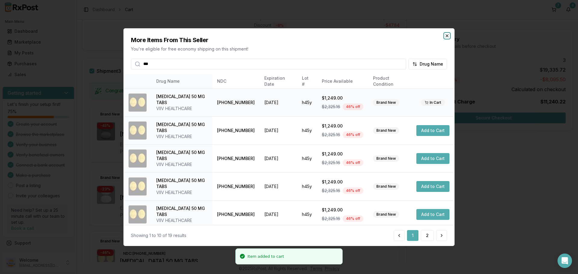
click at [446, 36] on icon "button" at bounding box center [447, 35] width 2 height 2
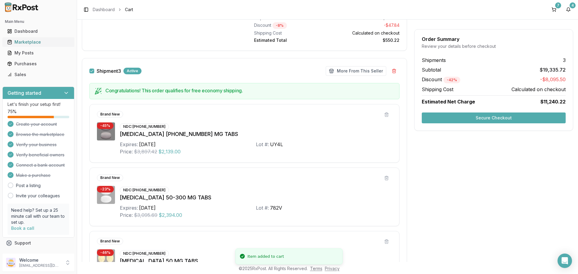
click at [32, 40] on div "Marketplace" at bounding box center [38, 42] width 62 height 6
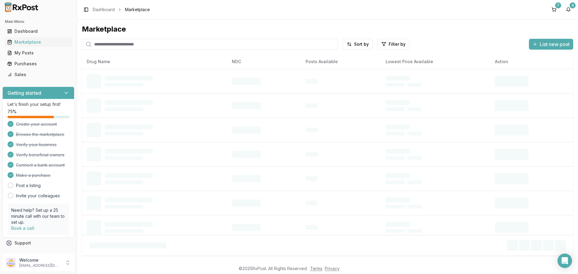
click at [118, 45] on input "search" at bounding box center [210, 44] width 256 height 11
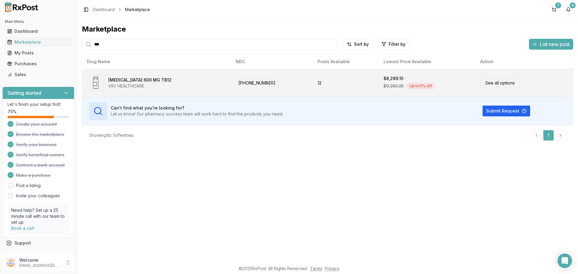
type input "***"
click at [496, 84] on link "See all options" at bounding box center [500, 83] width 40 height 11
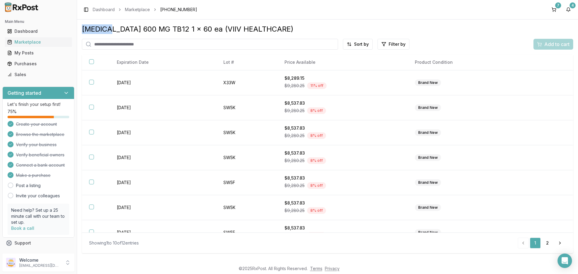
drag, startPoint x: 109, startPoint y: 30, endPoint x: 79, endPoint y: 32, distance: 29.5
click at [79, 32] on div "[MEDICAL_DATA] 600 MG TB12 1 x 60 ea (VIIV HEALTHCARE) Sort by Filter by Add to…" at bounding box center [327, 141] width 501 height 242
copy div "[MEDICAL_DATA]"
click at [351, 46] on html "Main Menu Dashboard Marketplace My Posts Purchases Sales Getting started Let's …" at bounding box center [289, 137] width 578 height 274
drag, startPoint x: 343, startPoint y: 67, endPoint x: 335, endPoint y: 71, distance: 9.3
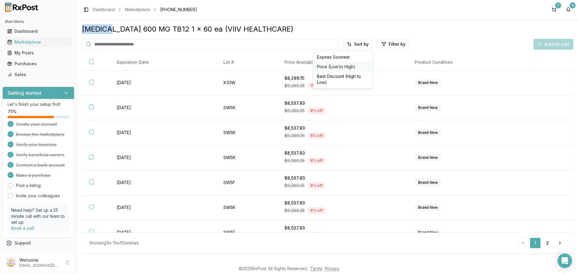
click at [343, 67] on div "Price (Low to High)" at bounding box center [342, 67] width 57 height 10
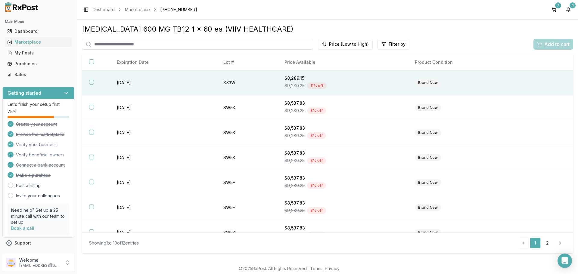
click at [98, 81] on th at bounding box center [96, 82] width 28 height 25
click at [548, 45] on span "Add to cart" at bounding box center [556, 44] width 25 height 7
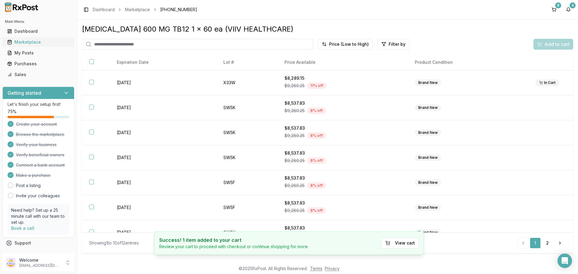
click at [37, 42] on div "Marketplace" at bounding box center [38, 42] width 62 height 6
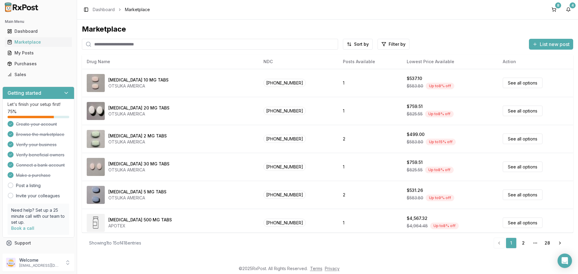
click at [124, 45] on input "search" at bounding box center [210, 44] width 256 height 11
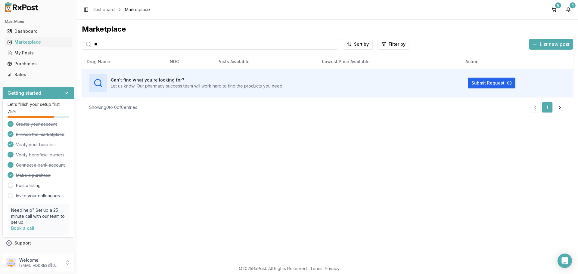
type input "*"
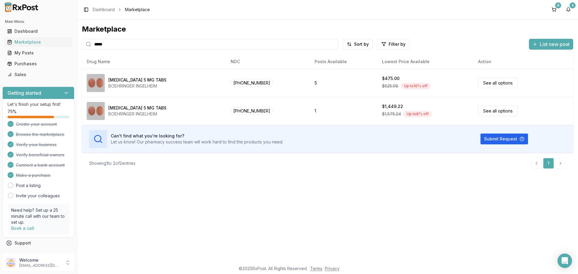
type input "*****"
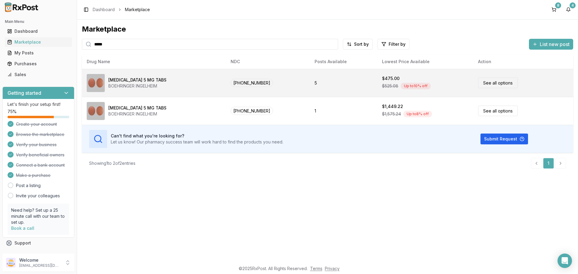
click at [484, 82] on link "See all options" at bounding box center [498, 83] width 40 height 11
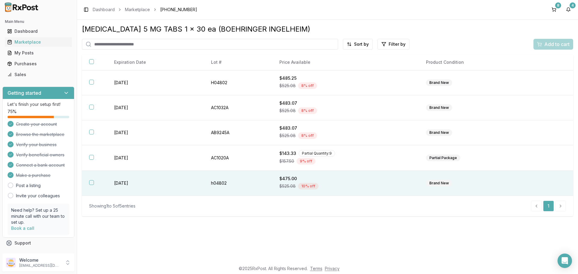
click at [91, 181] on button "button" at bounding box center [91, 182] width 5 height 5
click at [554, 44] on span "Add to cart" at bounding box center [556, 44] width 25 height 7
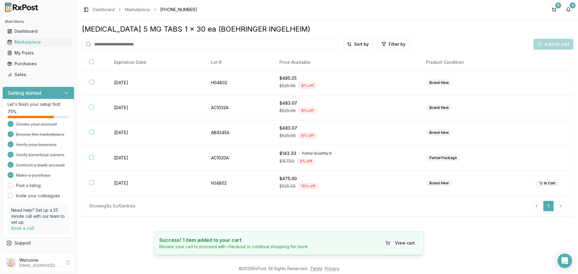
click at [403, 244] on button "View cart" at bounding box center [399, 243] width 37 height 11
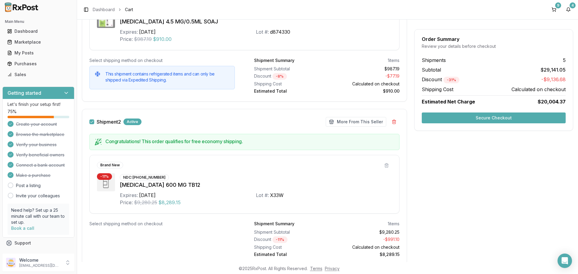
scroll to position [180, 0]
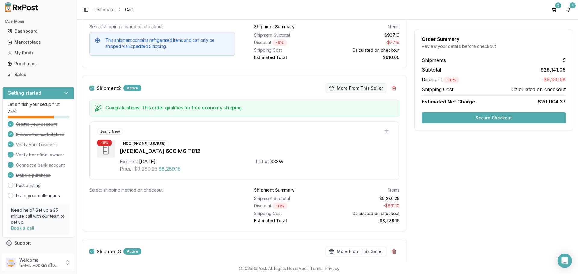
click at [359, 88] on button "More From This Seller" at bounding box center [356, 88] width 60 height 10
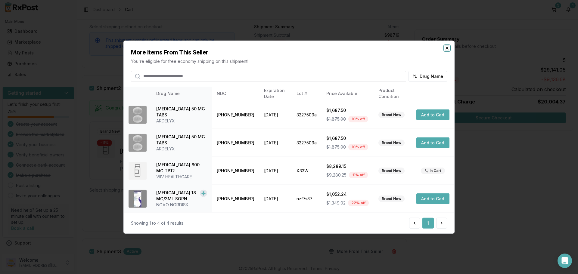
click at [448, 49] on icon "button" at bounding box center [446, 47] width 5 height 5
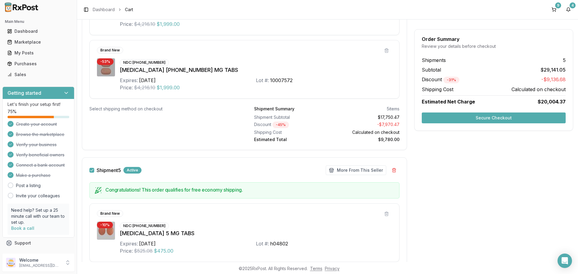
scroll to position [911, 0]
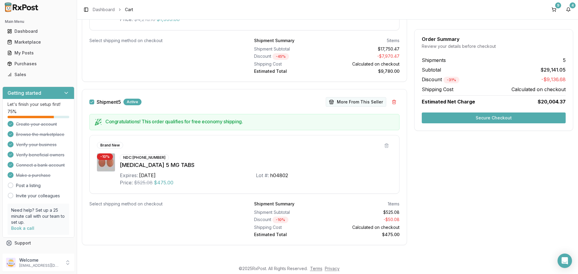
click at [353, 104] on button "More From This Seller" at bounding box center [356, 102] width 60 height 10
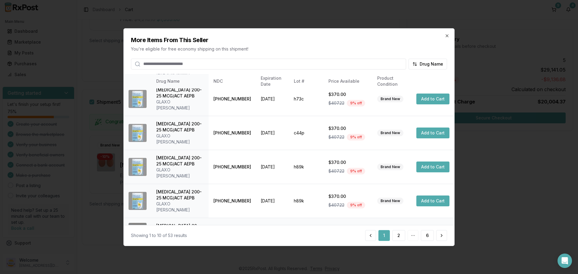
scroll to position [143, 0]
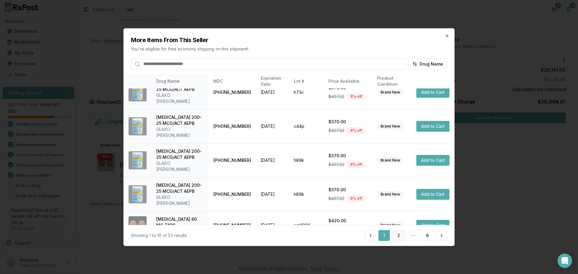
click at [397, 236] on button "2" at bounding box center [398, 235] width 13 height 11
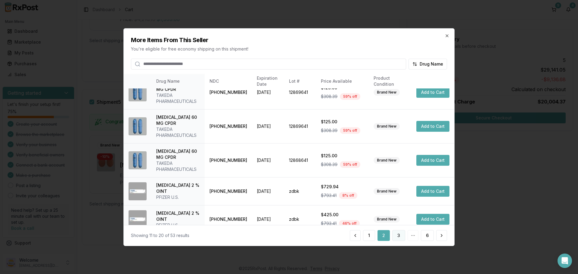
click at [403, 236] on button "3" at bounding box center [398, 235] width 13 height 11
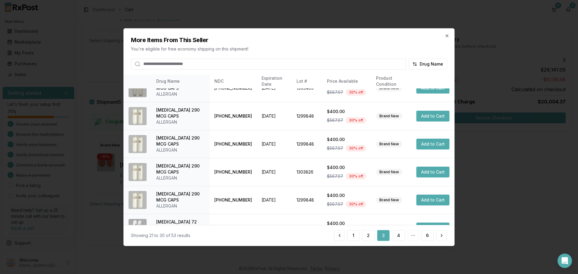
scroll to position [155, 0]
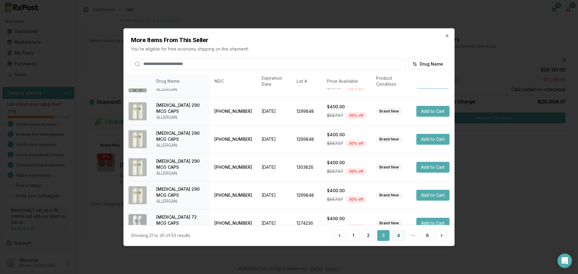
click at [397, 238] on button "4" at bounding box center [398, 235] width 13 height 11
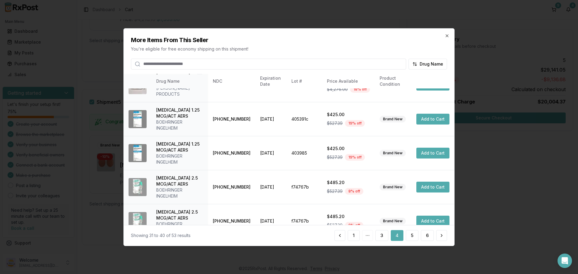
scroll to position [167, 0]
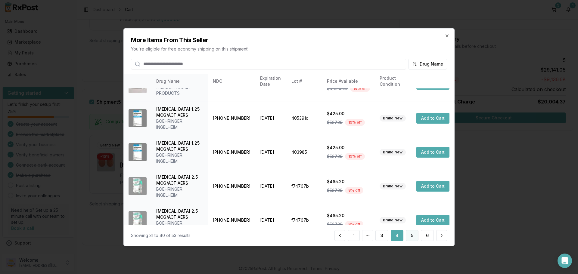
click at [411, 237] on button "5" at bounding box center [412, 235] width 13 height 11
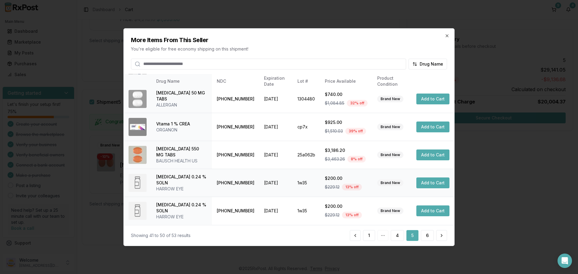
scroll to position [149, 0]
click at [426, 237] on button "6" at bounding box center [427, 235] width 13 height 11
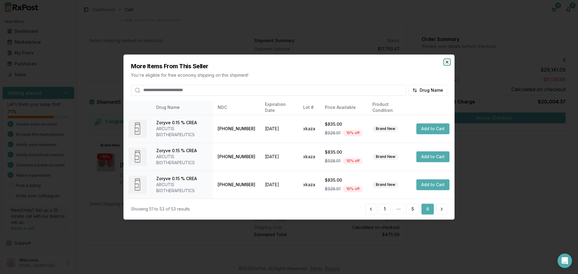
click at [447, 62] on icon "button" at bounding box center [446, 62] width 5 height 5
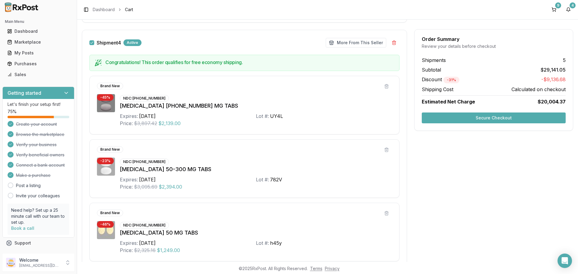
scroll to position [520, 0]
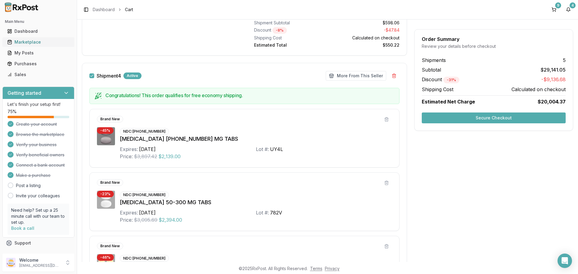
click at [28, 40] on div "Marketplace" at bounding box center [38, 42] width 62 height 6
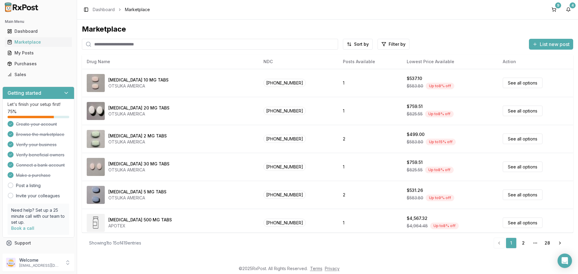
click at [134, 45] on input "search" at bounding box center [210, 44] width 256 height 11
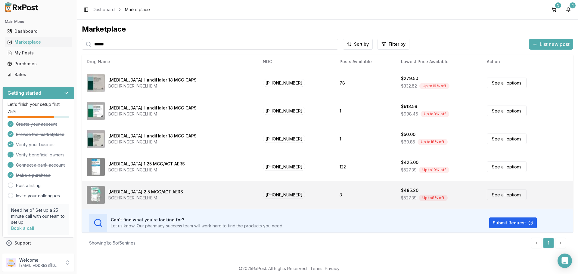
type input "******"
click at [496, 195] on link "See all options" at bounding box center [506, 195] width 40 height 11
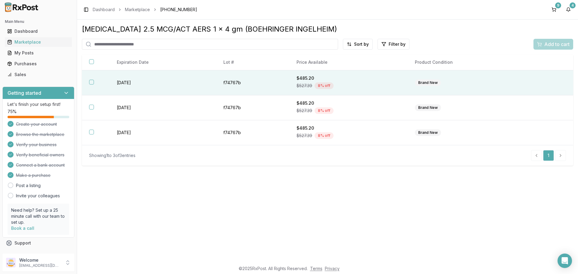
click at [89, 83] on button "button" at bounding box center [91, 82] width 5 height 5
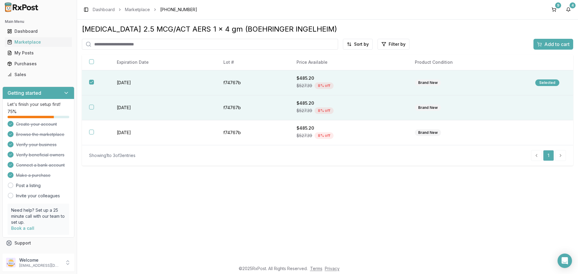
click at [92, 103] on th at bounding box center [96, 107] width 28 height 25
click at [549, 46] on span "Add to cart" at bounding box center [556, 44] width 25 height 7
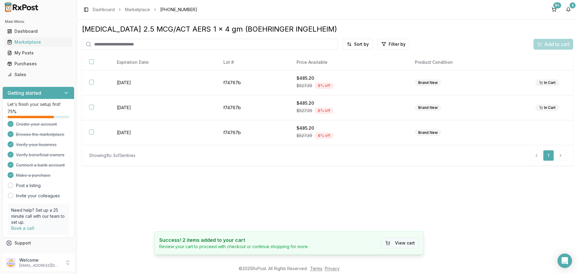
click at [402, 245] on button "View cart" at bounding box center [399, 243] width 37 height 11
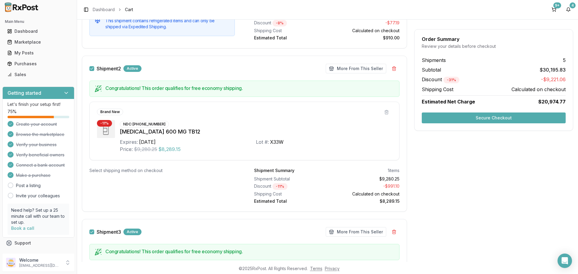
scroll to position [211, 0]
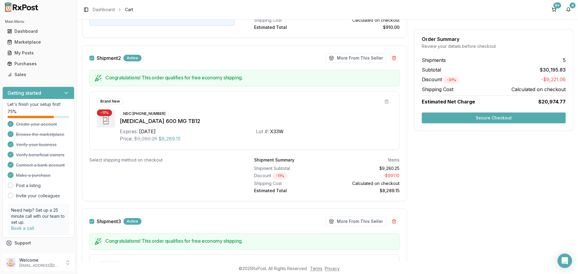
click at [90, 57] on button "Shipment 2" at bounding box center [91, 58] width 5 height 5
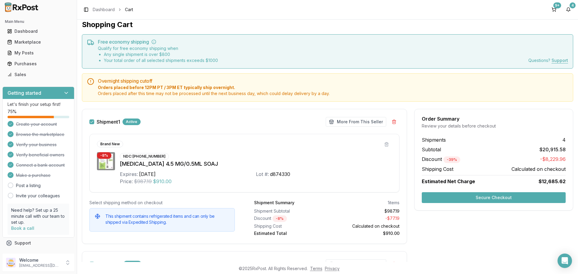
scroll to position [0, 0]
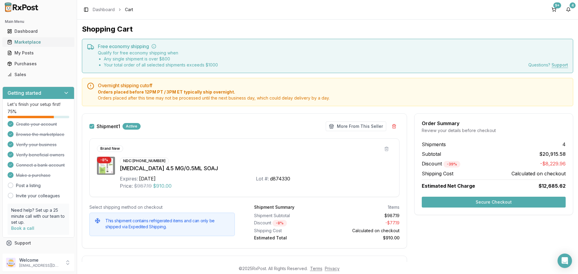
drag, startPoint x: 38, startPoint y: 40, endPoint x: 39, endPoint y: 46, distance: 5.9
click at [38, 40] on div "Marketplace" at bounding box center [38, 42] width 62 height 6
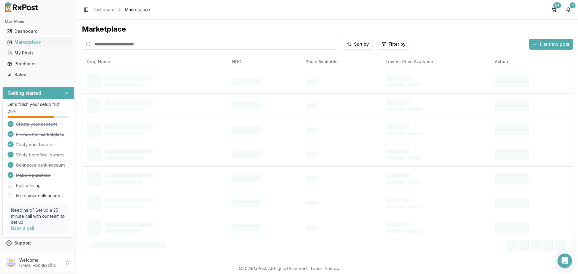
click at [126, 45] on input "search" at bounding box center [210, 44] width 256 height 11
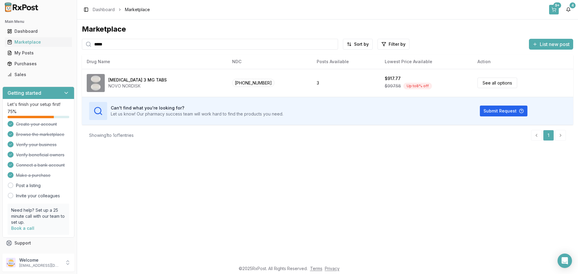
type input "*****"
click at [553, 9] on button "9+" at bounding box center [554, 10] width 10 height 10
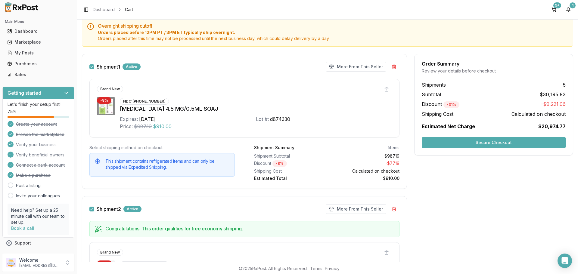
scroll to position [30, 0]
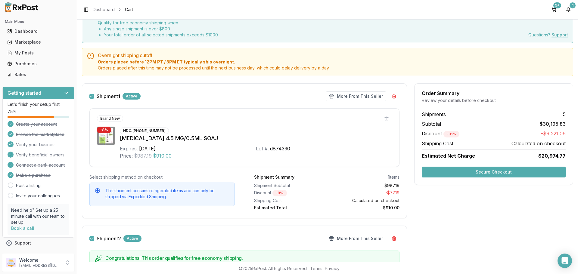
click at [93, 94] on button "Shipment 1" at bounding box center [91, 96] width 5 height 5
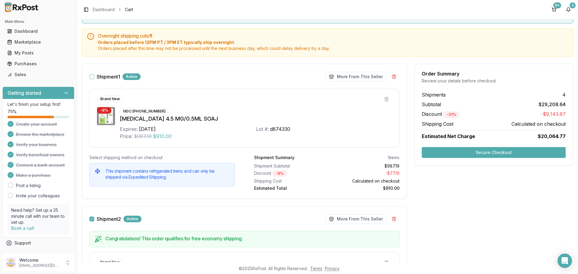
scroll to position [90, 0]
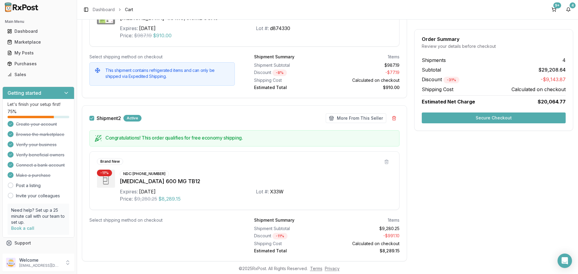
drag, startPoint x: 91, startPoint y: 119, endPoint x: 89, endPoint y: 128, distance: 9.6
click at [91, 119] on button "Shipment 2" at bounding box center [91, 118] width 5 height 5
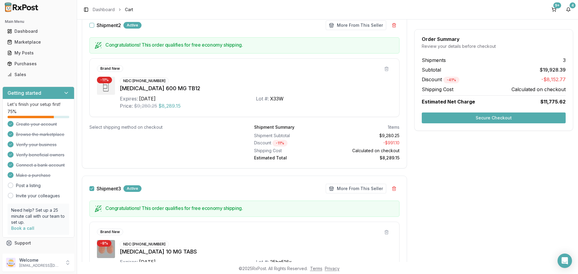
scroll to position [301, 0]
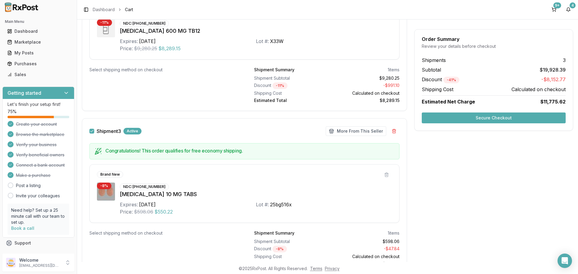
click at [92, 132] on button "Shipment 3" at bounding box center [91, 131] width 5 height 5
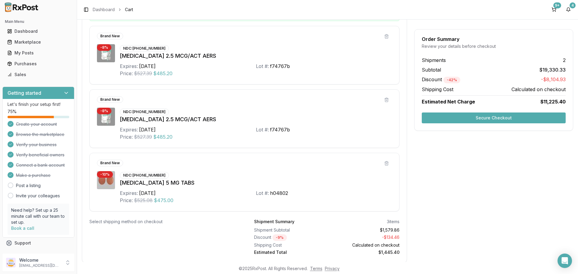
scroll to position [1038, 0]
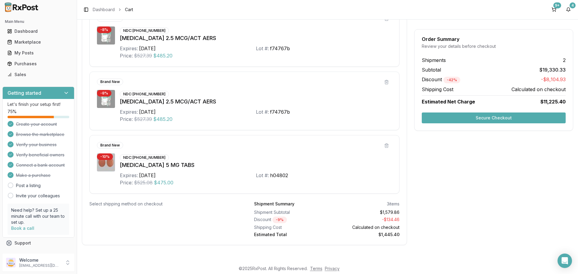
click at [470, 119] on button "Secure Checkout" at bounding box center [493, 118] width 144 height 11
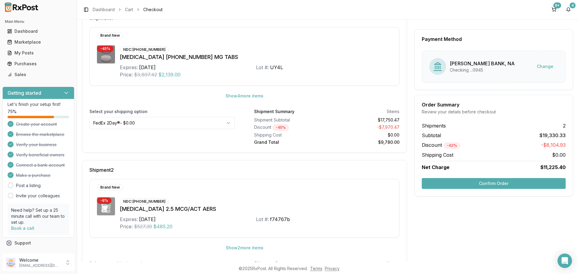
scroll to position [155, 0]
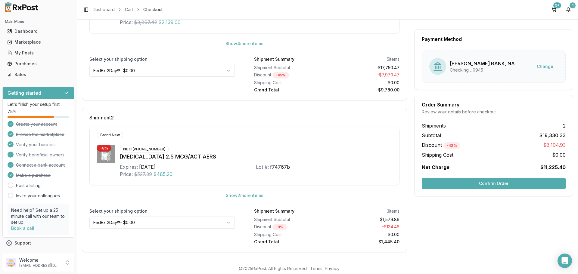
click at [461, 185] on button "Confirm Order" at bounding box center [493, 183] width 144 height 11
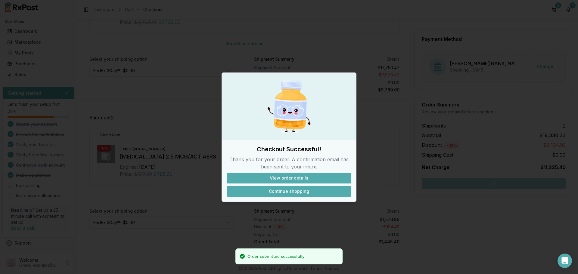
click at [272, 193] on button "Continue shopping" at bounding box center [289, 191] width 125 height 11
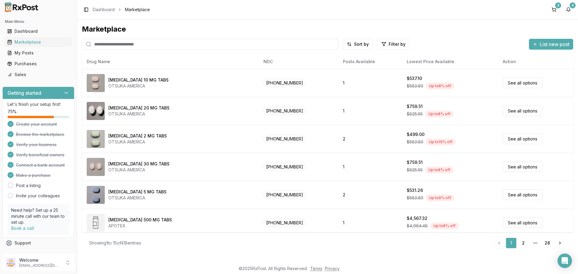
click at [128, 45] on input "search" at bounding box center [210, 44] width 256 height 11
type input "*********"
